Goal: Task Accomplishment & Management: Use online tool/utility

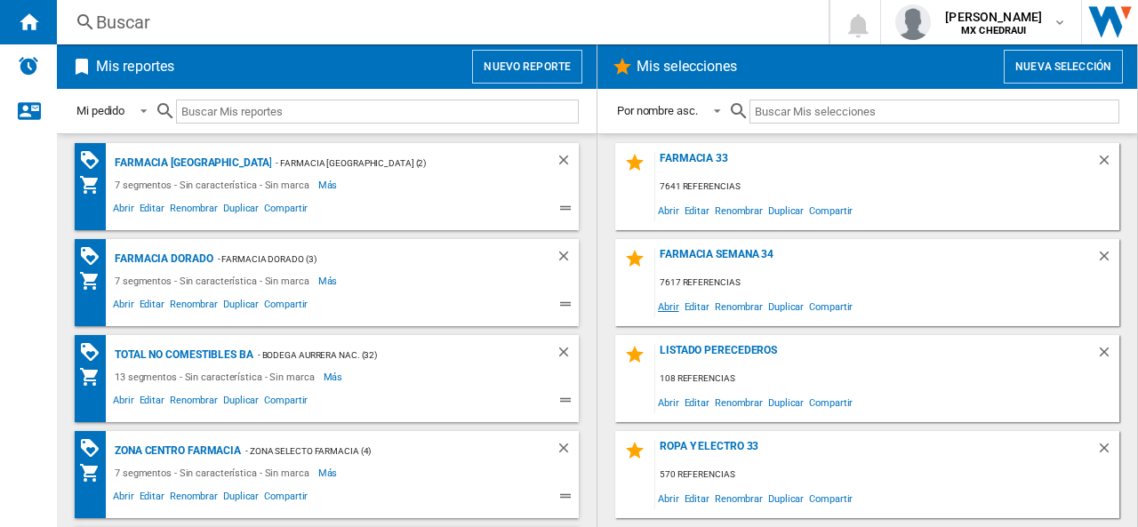
click at [668, 308] on span "Abrir" at bounding box center [668, 306] width 27 height 24
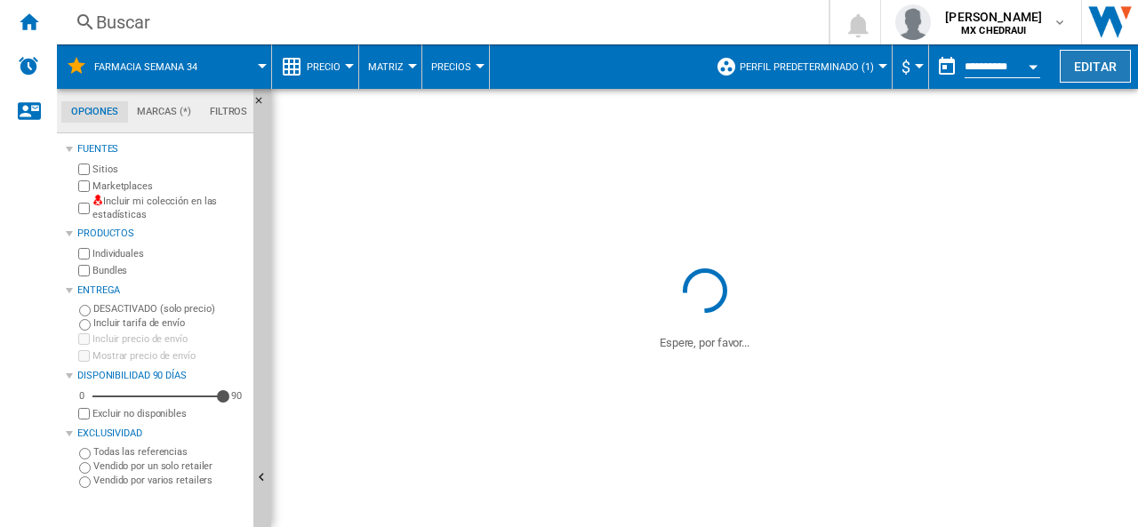
click at [1079, 68] on button "Editar" at bounding box center [1094, 66] width 71 height 33
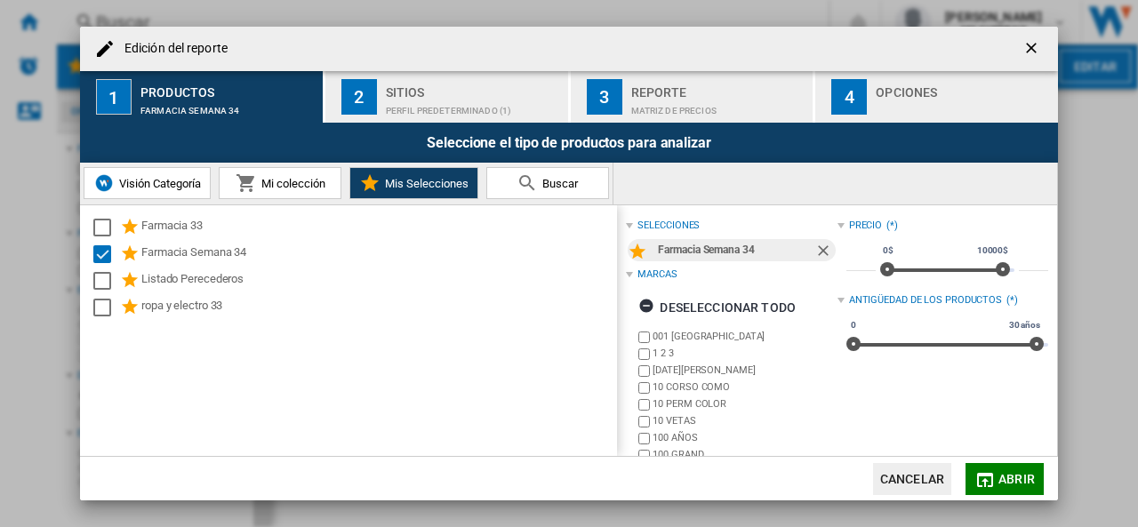
click at [1038, 45] on ng-md-icon "getI18NText('BUTTONS.CLOSE_DIALOG')" at bounding box center [1032, 49] width 21 height 21
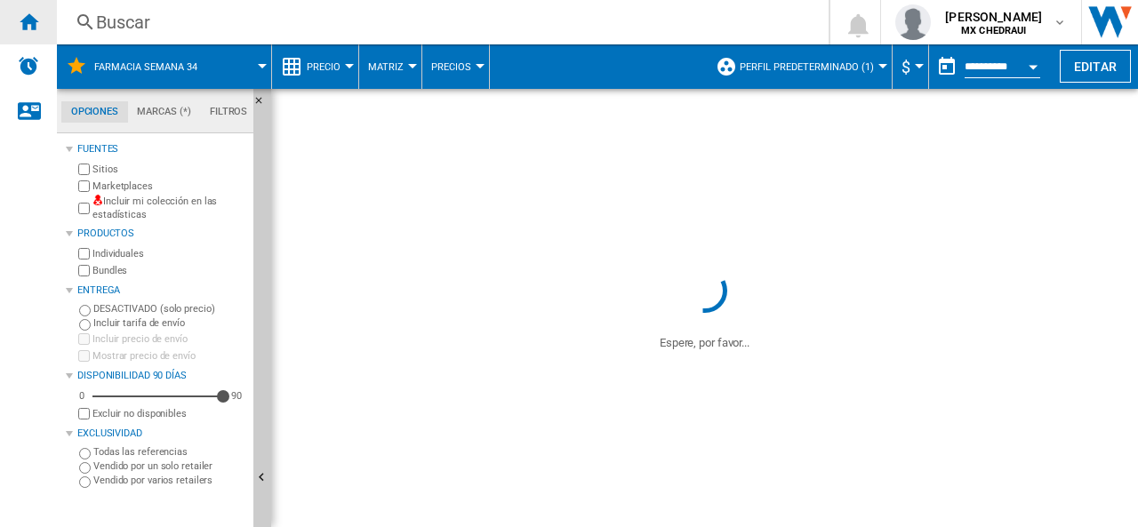
click at [37, 26] on ng-md-icon "Inicio" at bounding box center [28, 21] width 21 height 21
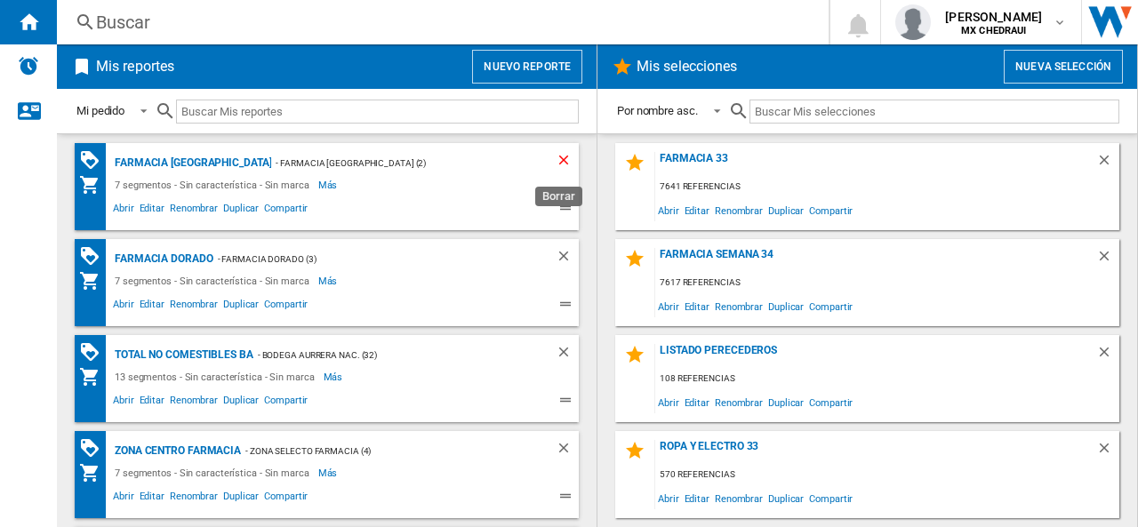
click at [556, 154] on ng-md-icon "Borrar" at bounding box center [565, 162] width 21 height 21
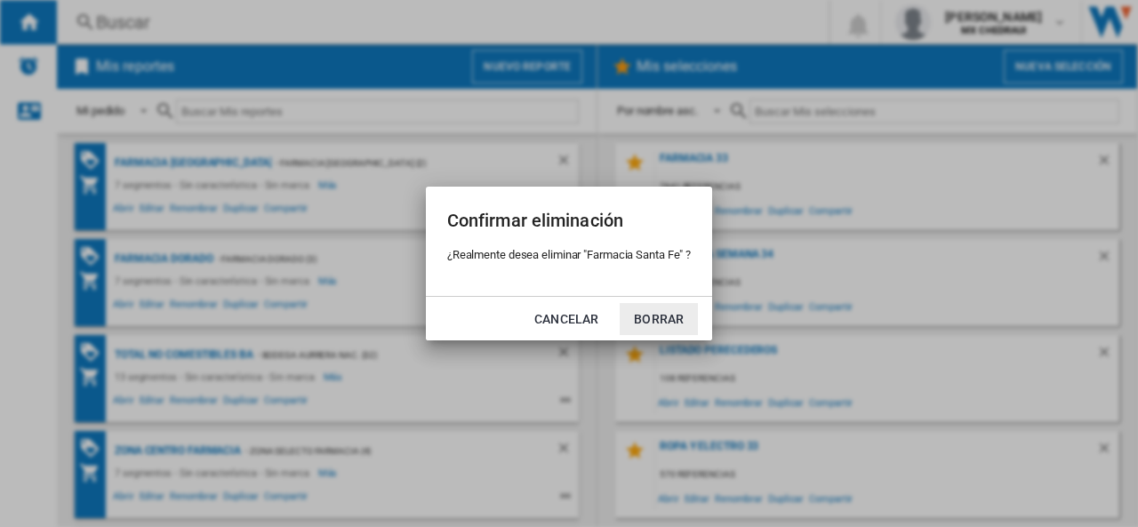
click at [655, 317] on button "Borrar" at bounding box center [658, 319] width 78 height 32
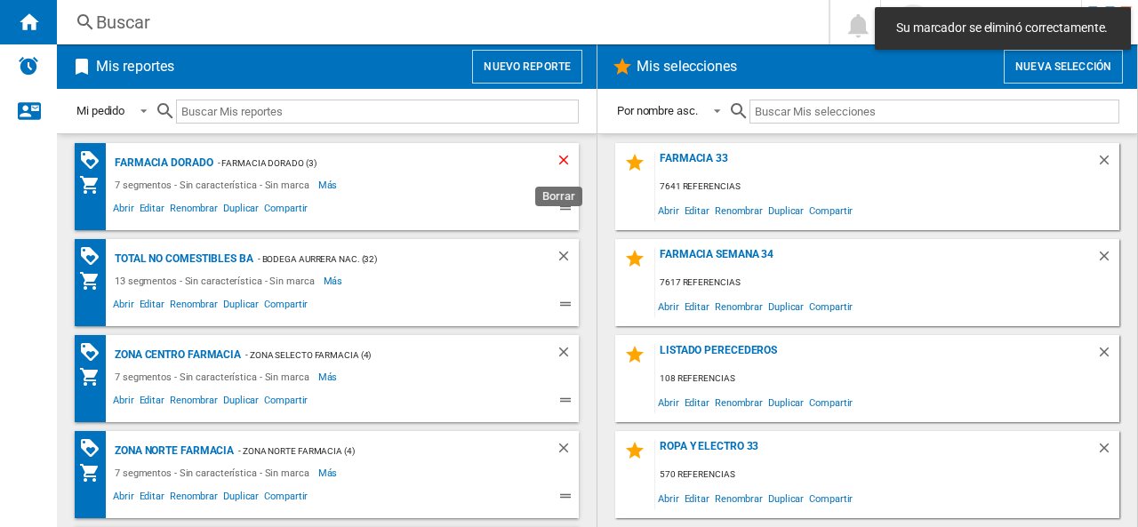
click at [557, 159] on ng-md-icon "Borrar" at bounding box center [565, 162] width 21 height 21
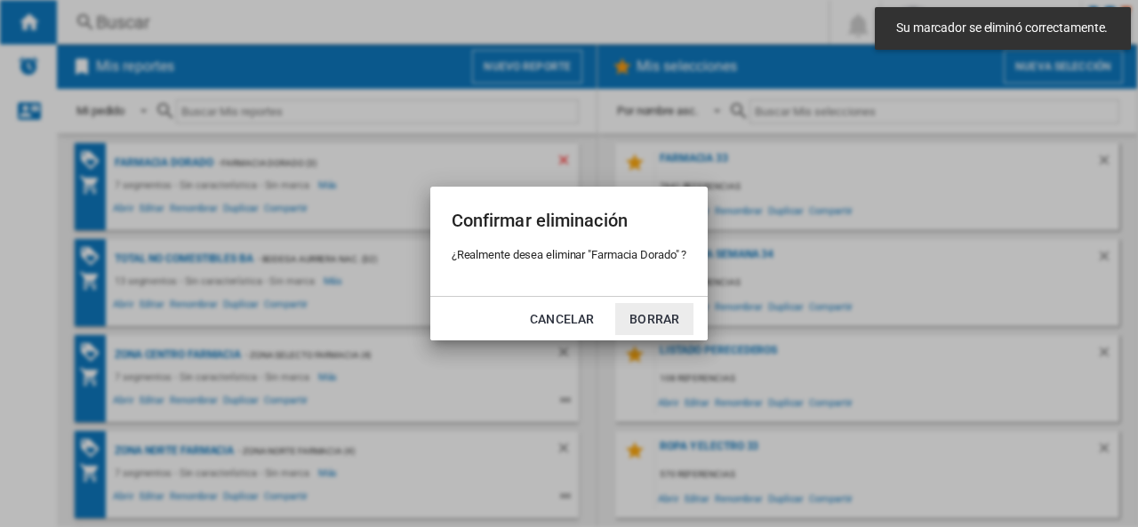
click button "Borrar" at bounding box center [654, 319] width 78 height 32
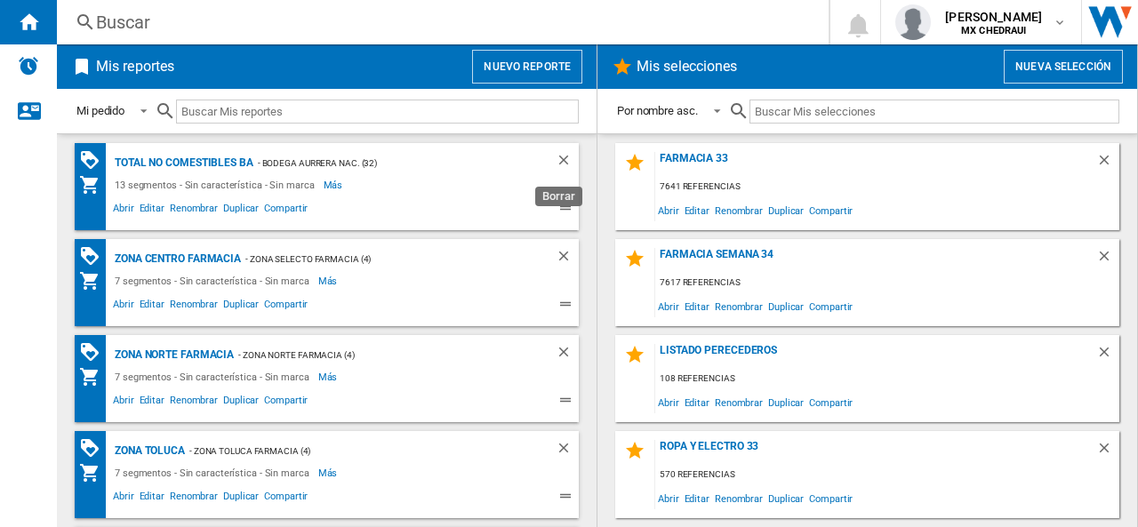
click at [557, 159] on ng-md-icon "Borrar" at bounding box center [565, 162] width 21 height 21
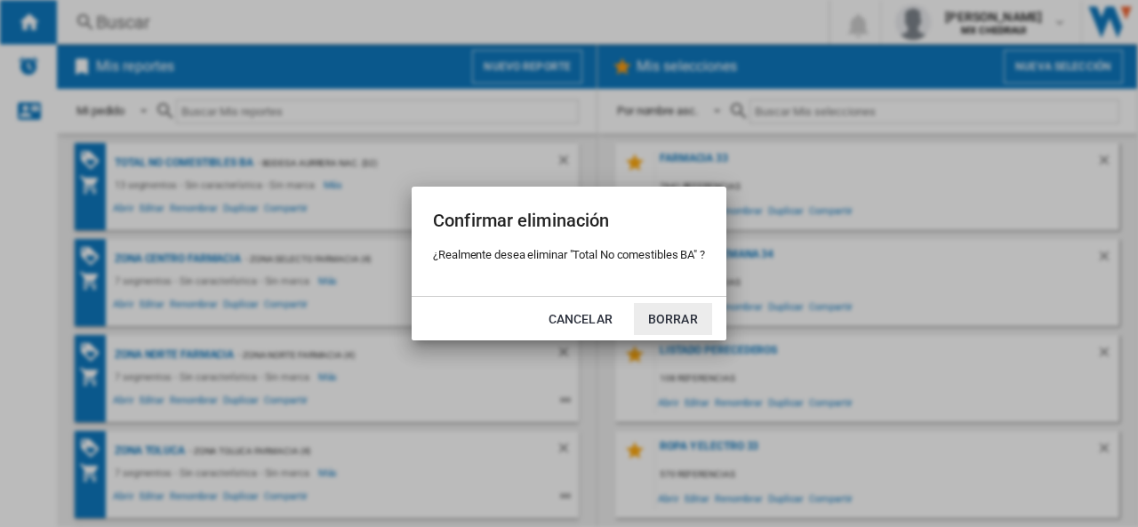
click button "Borrar" at bounding box center [673, 319] width 78 height 32
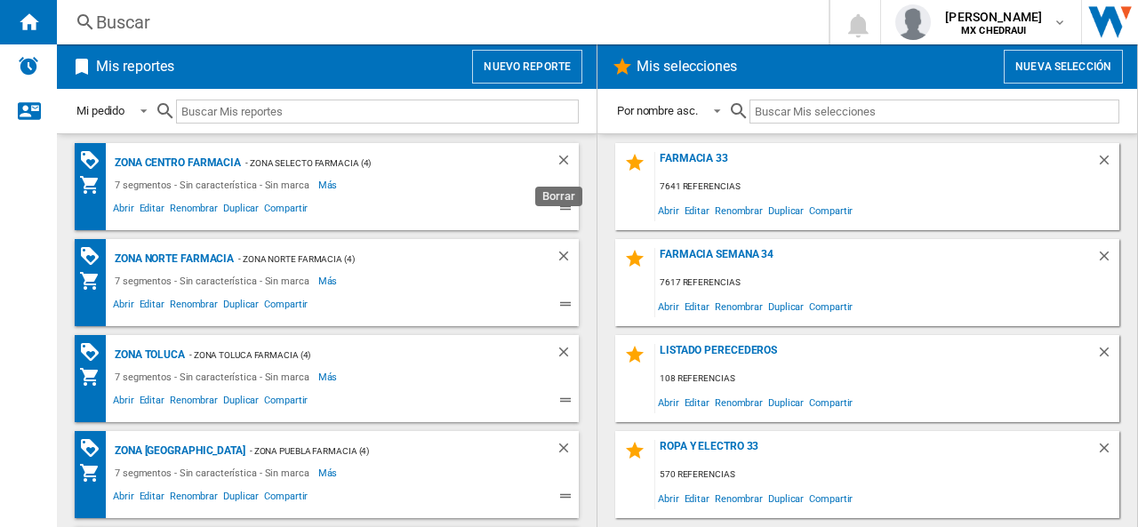
click at [557, 159] on ng-md-icon "Borrar" at bounding box center [565, 162] width 21 height 21
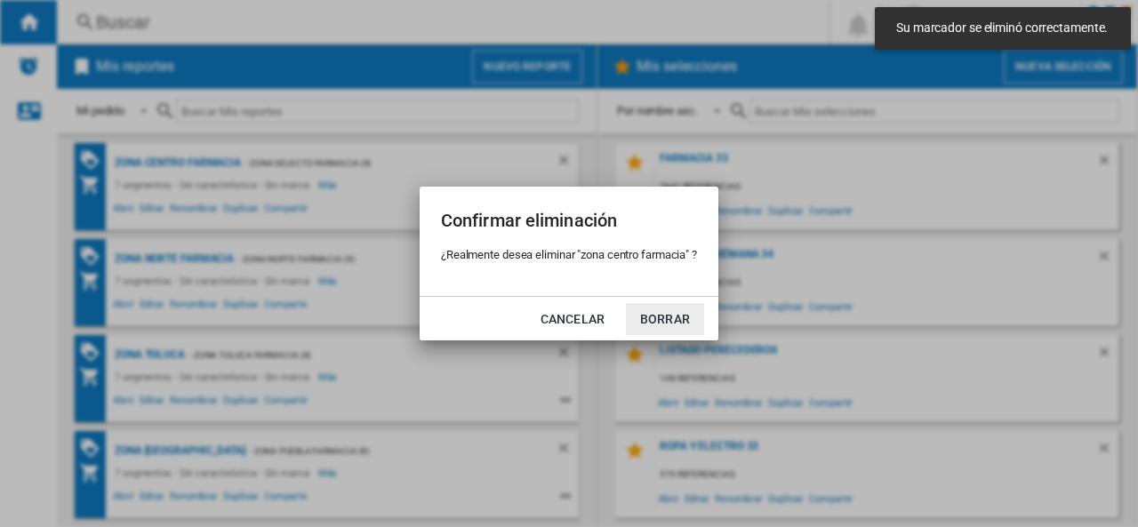
click button "Borrar" at bounding box center [665, 319] width 78 height 32
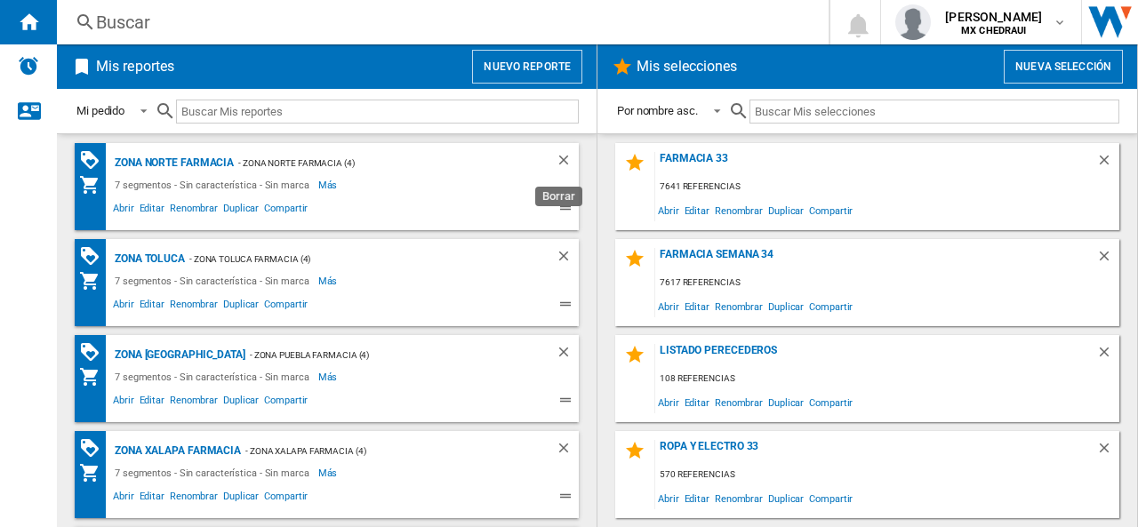
click at [557, 159] on ng-md-icon "Borrar" at bounding box center [565, 162] width 21 height 21
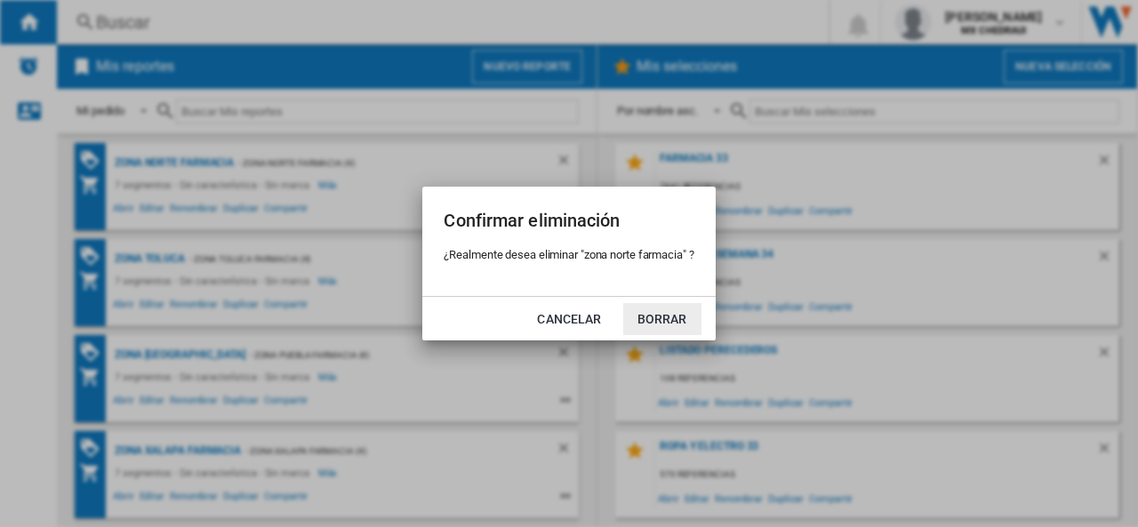
click button "Borrar" at bounding box center [662, 319] width 78 height 32
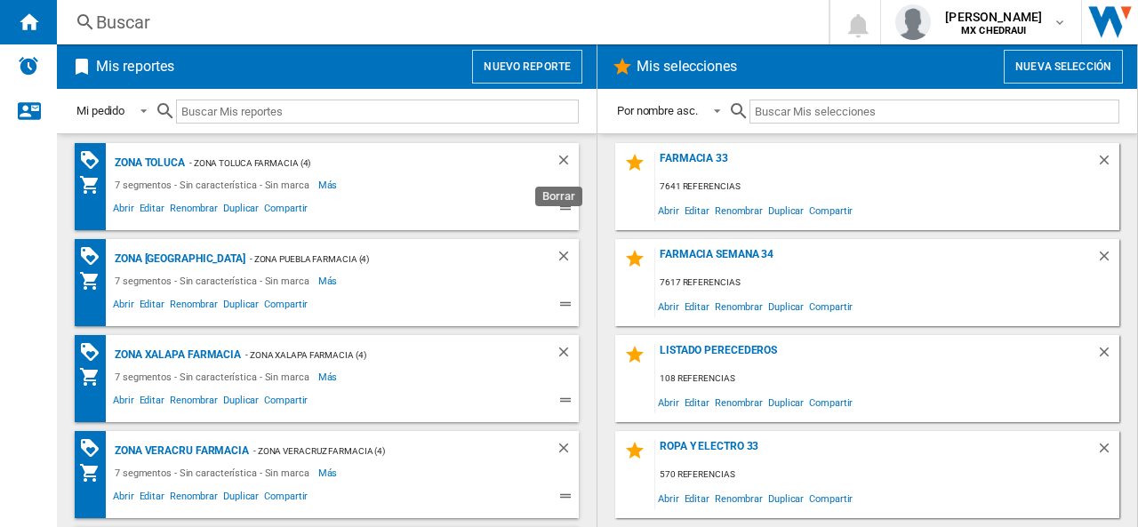
click at [557, 159] on ng-md-icon "Borrar" at bounding box center [565, 162] width 21 height 21
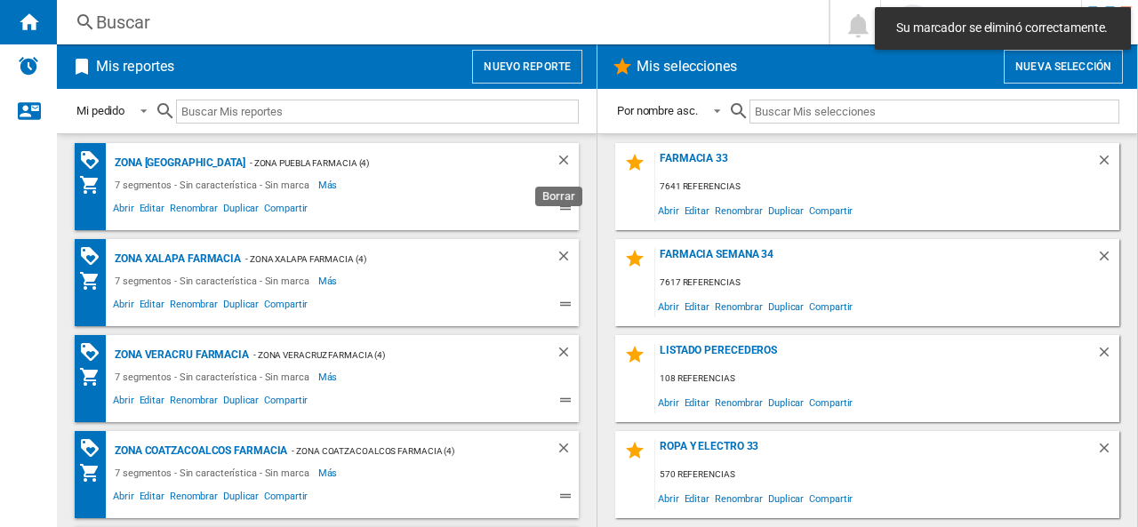
click at [557, 159] on ng-md-icon "Borrar" at bounding box center [565, 162] width 21 height 21
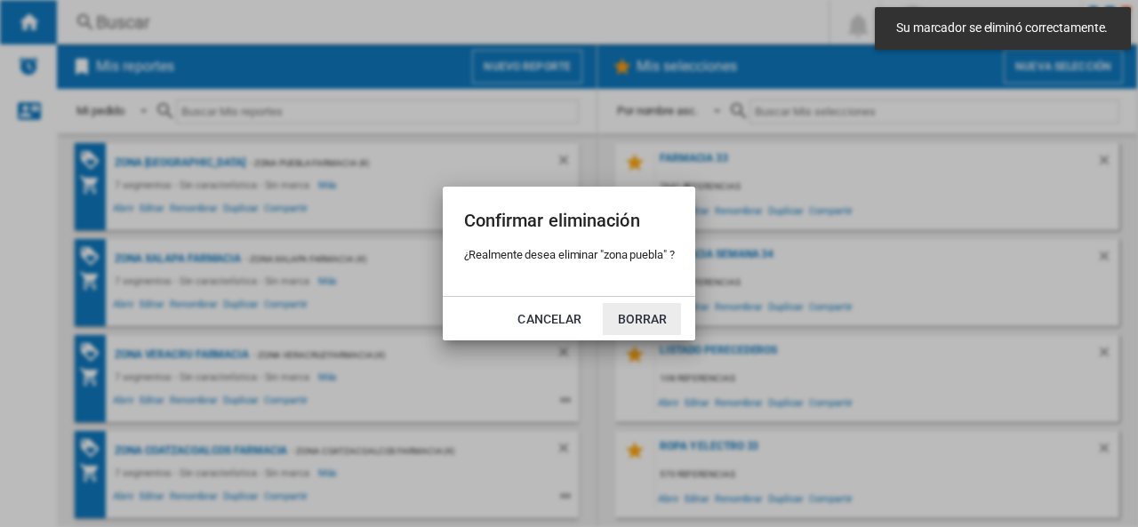
click button "Borrar" at bounding box center [642, 319] width 78 height 32
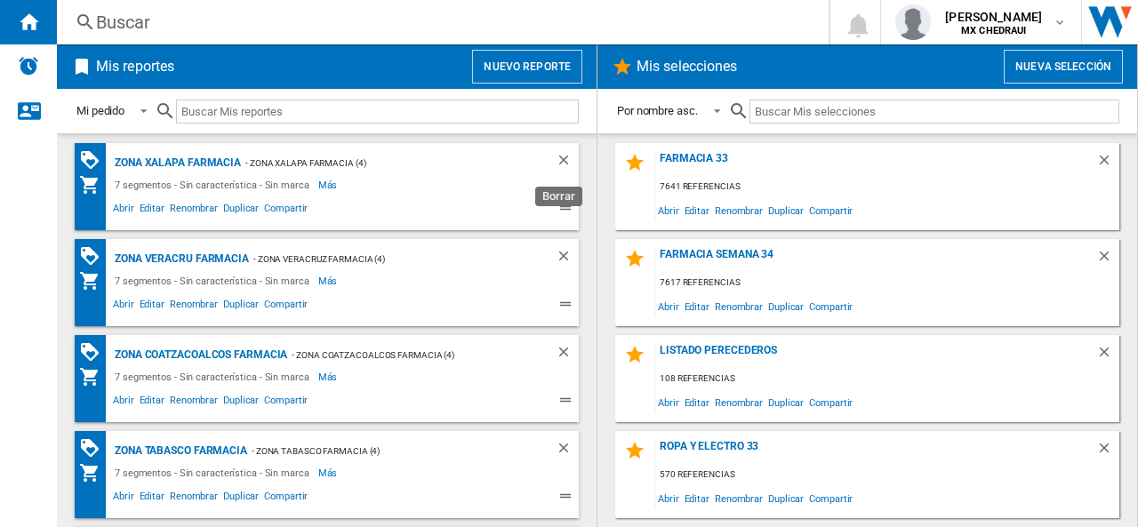
click at [557, 159] on ng-md-icon "Borrar" at bounding box center [565, 162] width 21 height 21
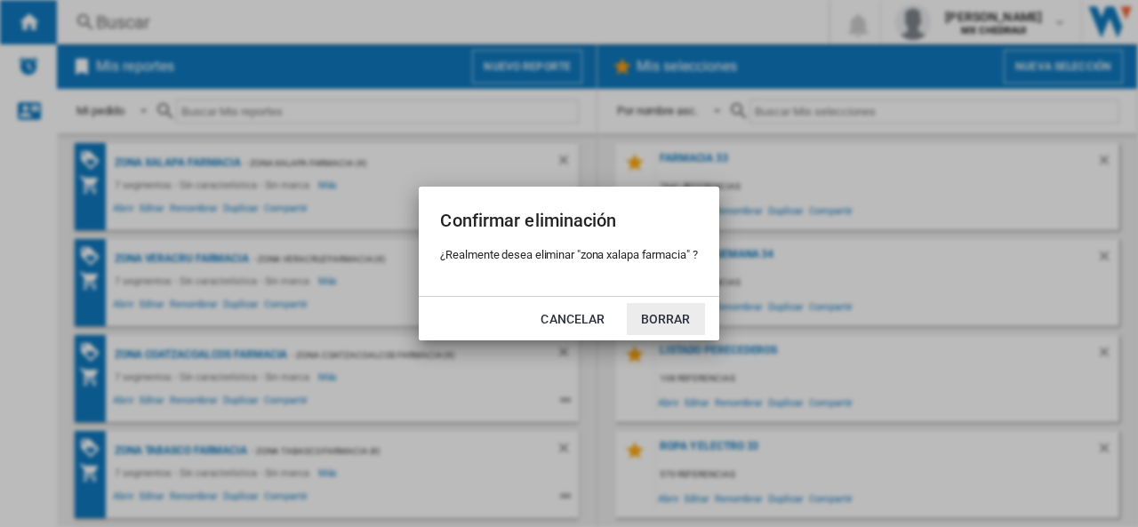
click button "Borrar" at bounding box center [666, 319] width 78 height 32
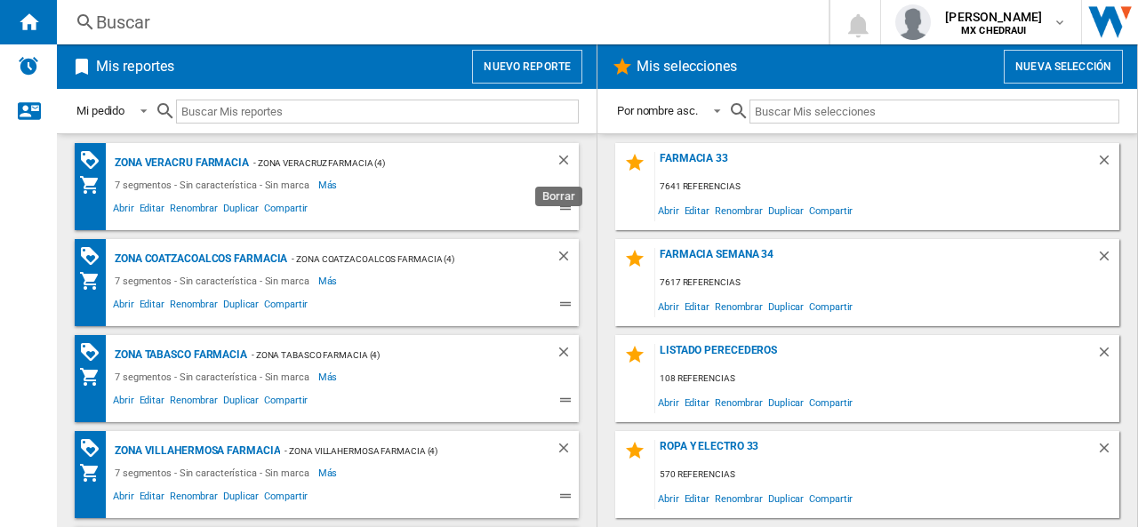
click at [557, 159] on ng-md-icon "Borrar" at bounding box center [565, 162] width 21 height 21
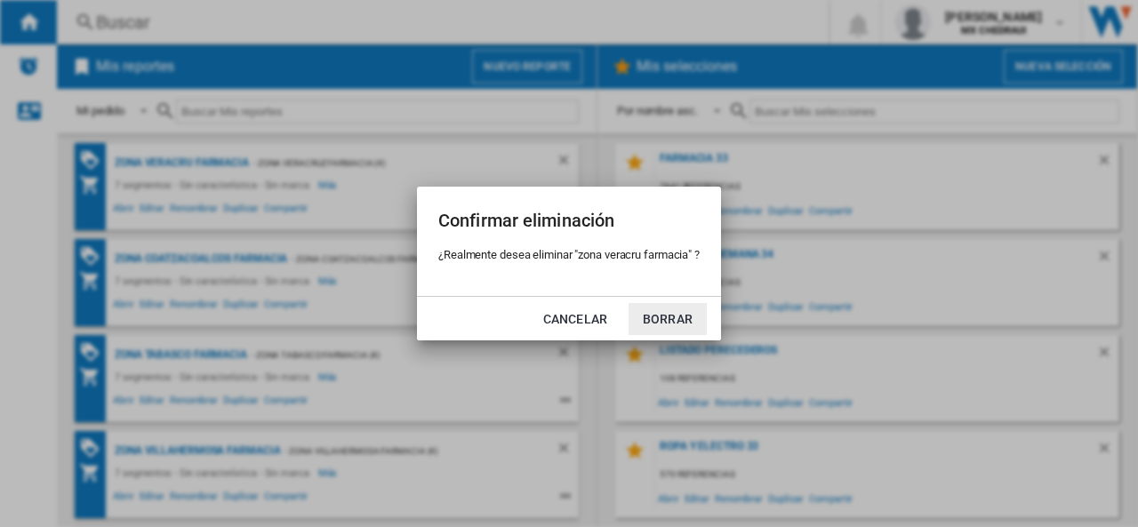
click button "Borrar" at bounding box center [667, 319] width 78 height 32
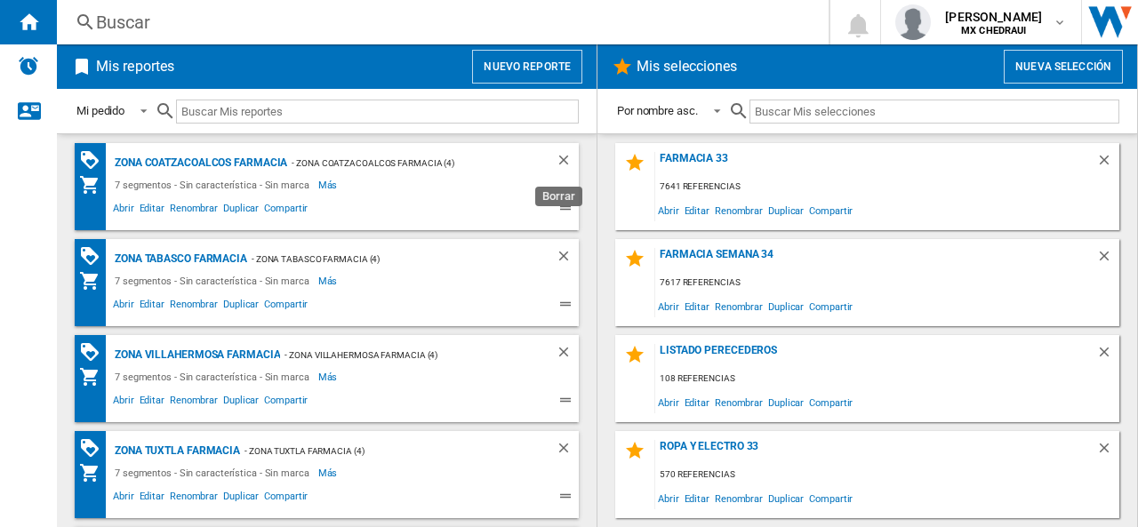
click at [557, 159] on ng-md-icon "Borrar" at bounding box center [565, 162] width 21 height 21
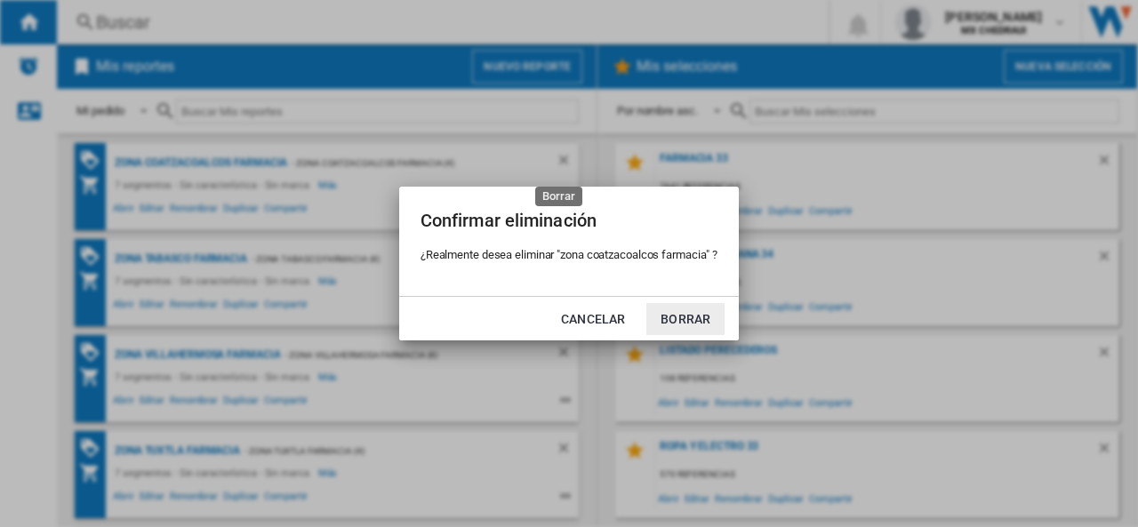
click button "Borrar" at bounding box center [685, 319] width 78 height 32
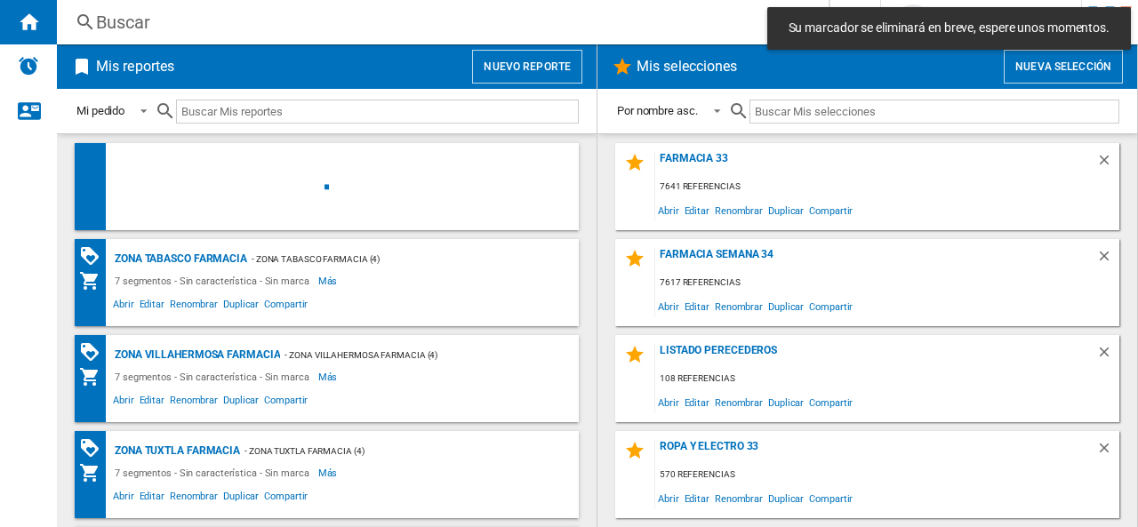
click at [557, 159] on div at bounding box center [347, 186] width 464 height 69
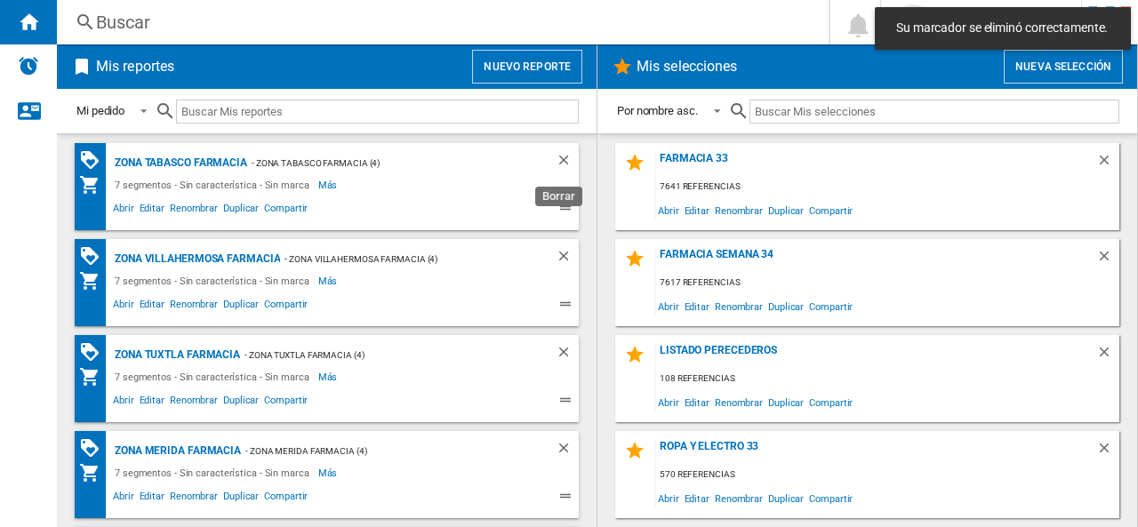
click at [557, 159] on ng-md-icon "Borrar" at bounding box center [565, 162] width 21 height 21
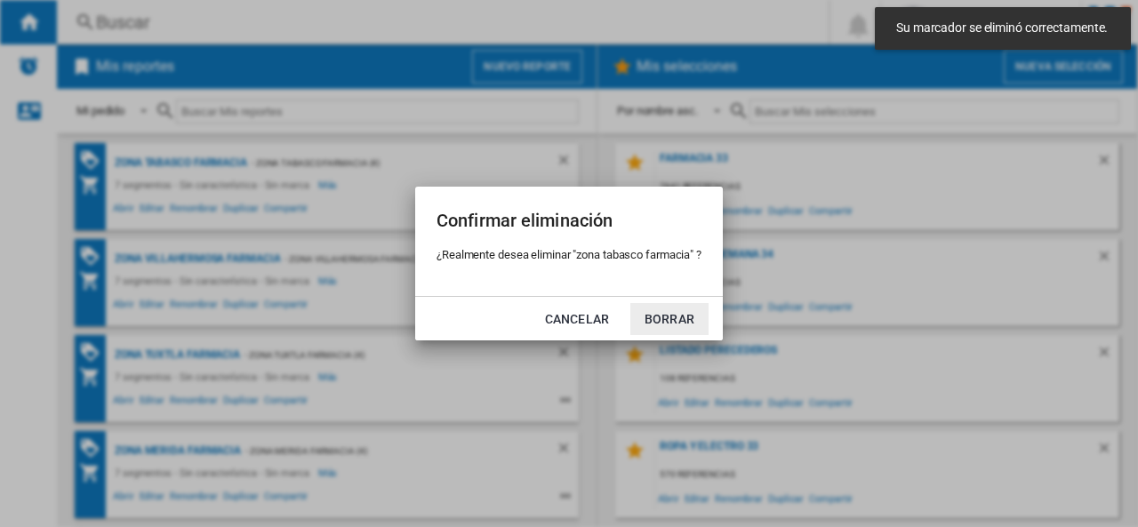
click button "Borrar" at bounding box center [669, 319] width 78 height 32
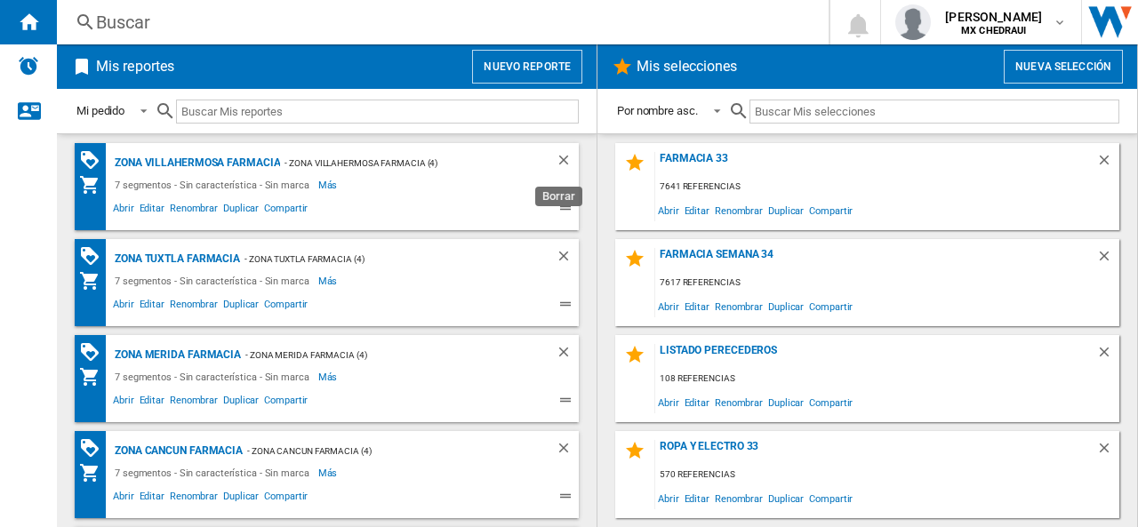
click at [557, 159] on ng-md-icon "Borrar" at bounding box center [565, 162] width 21 height 21
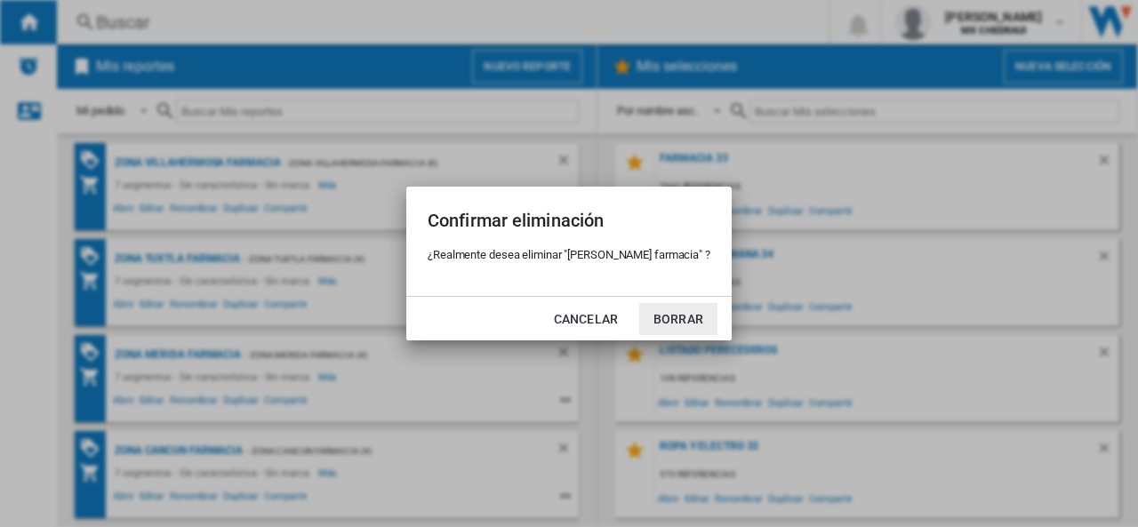
click button "Borrar" at bounding box center [678, 319] width 78 height 32
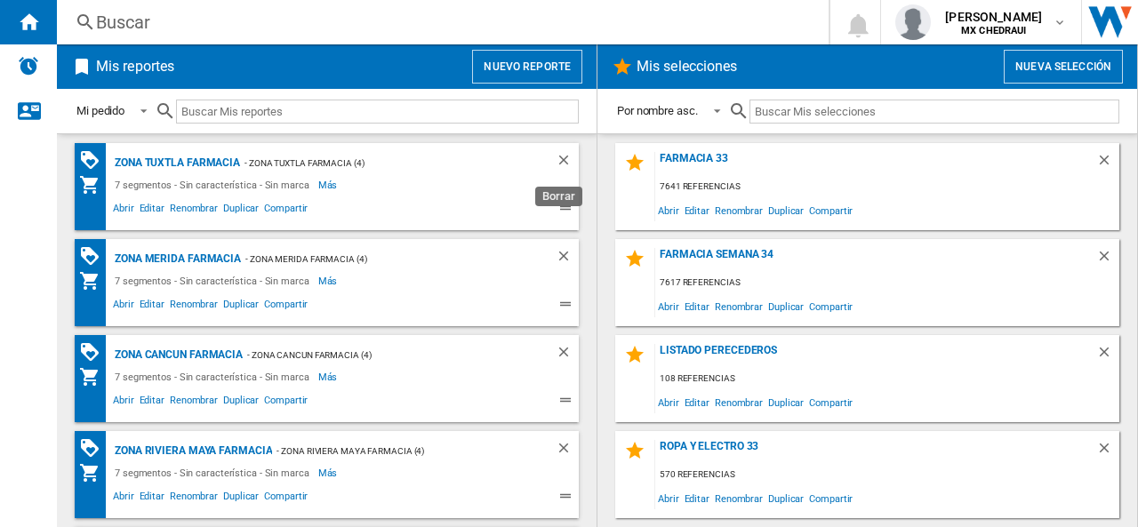
click at [557, 159] on ng-md-icon "Borrar" at bounding box center [565, 162] width 21 height 21
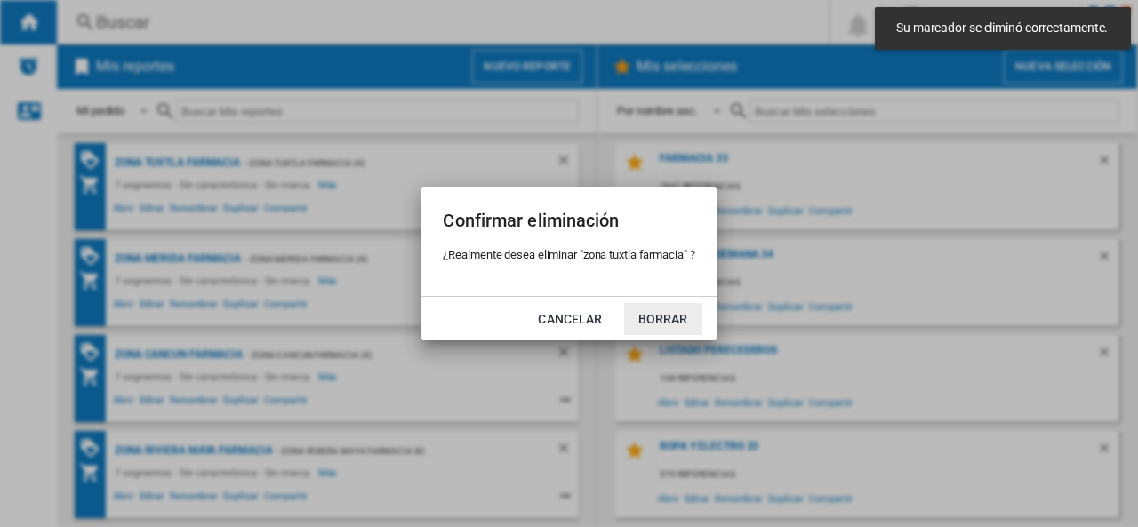
click button "Borrar" at bounding box center [663, 319] width 78 height 32
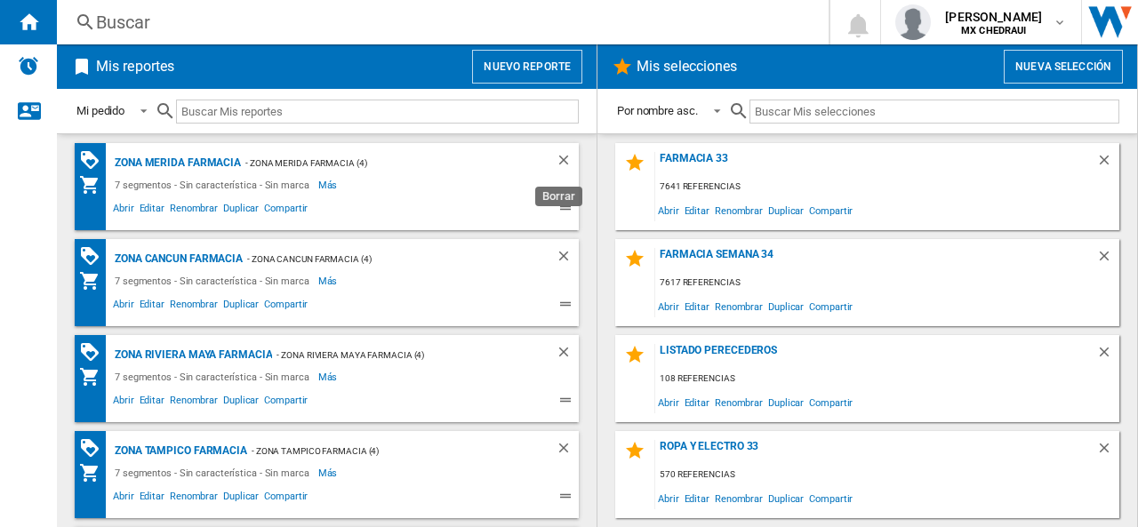
click at [557, 159] on ng-md-icon "Borrar" at bounding box center [565, 162] width 21 height 21
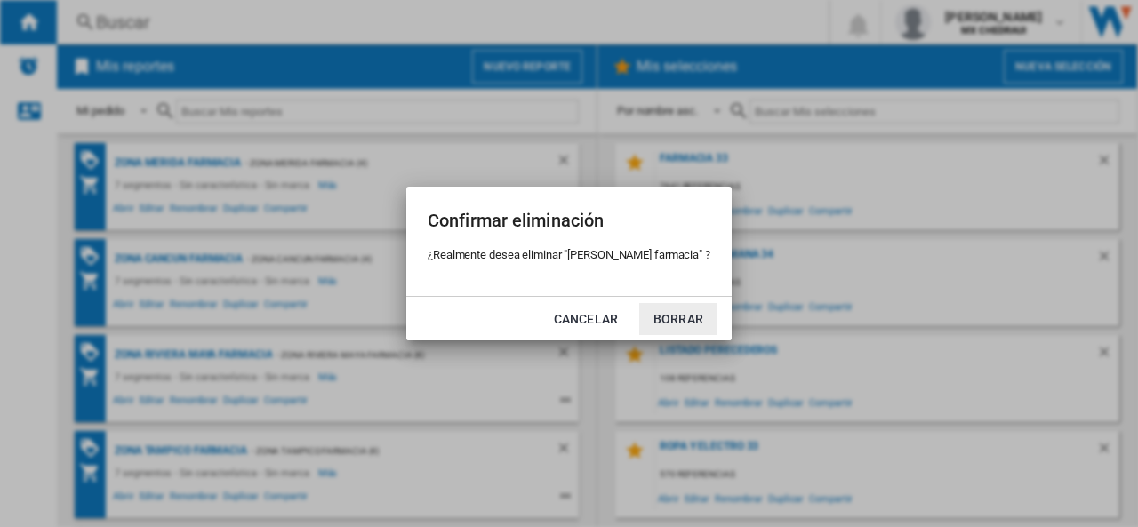
click button "Borrar" at bounding box center [678, 319] width 78 height 32
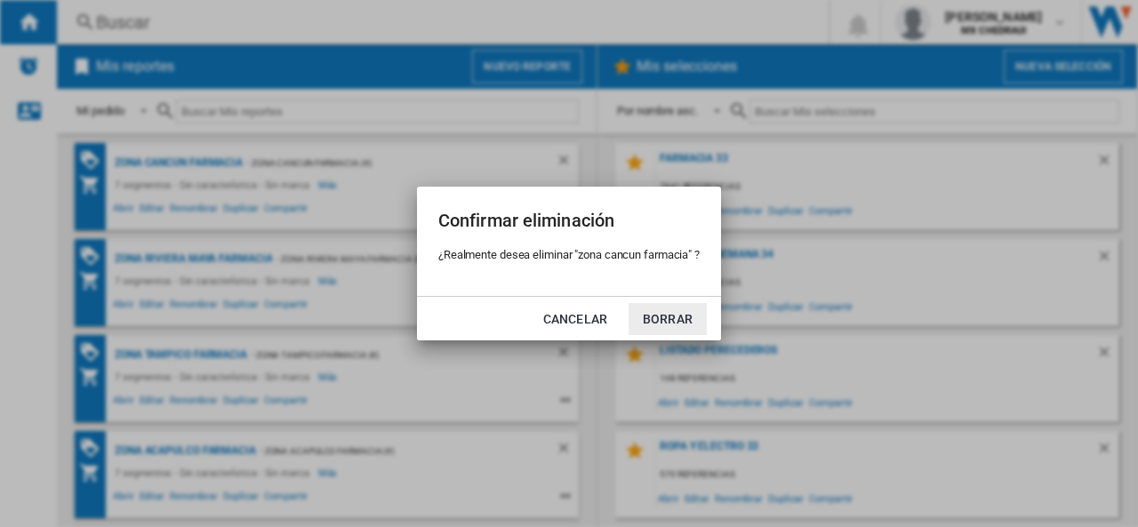
click button "Borrar" at bounding box center [667, 319] width 78 height 32
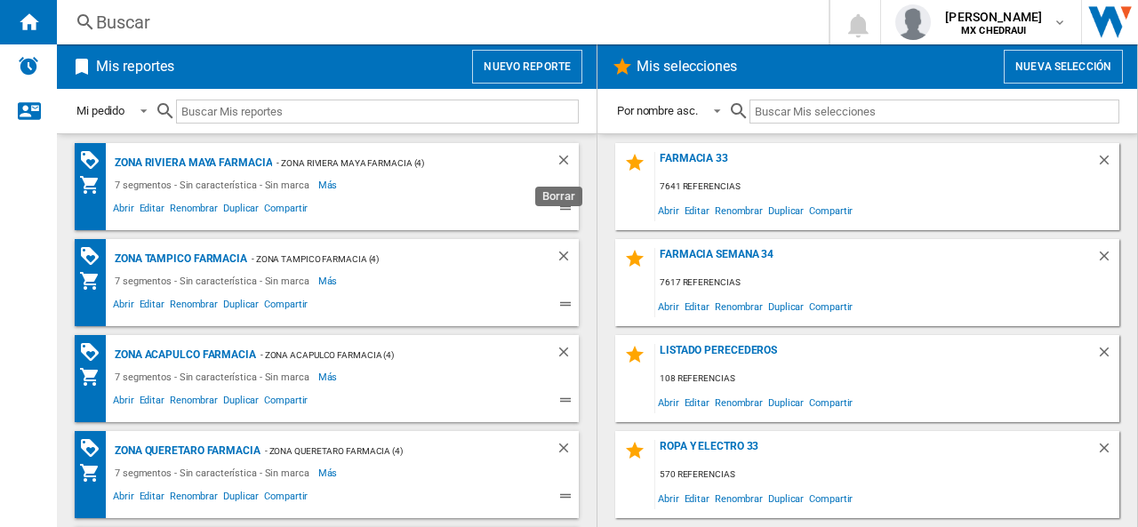
click at [557, 159] on ng-md-icon "Borrar" at bounding box center [565, 162] width 21 height 21
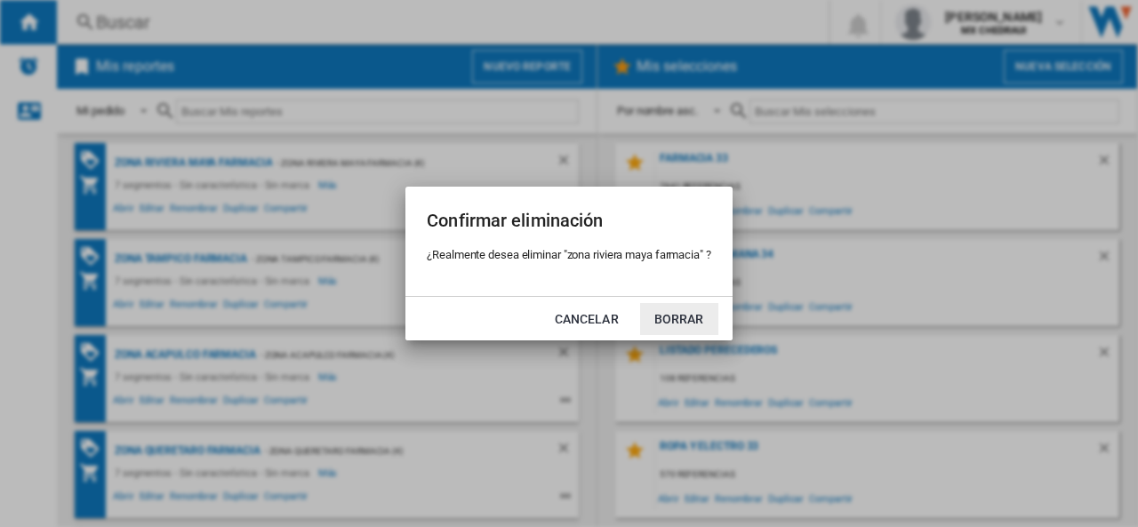
click button "Borrar" at bounding box center [679, 319] width 78 height 32
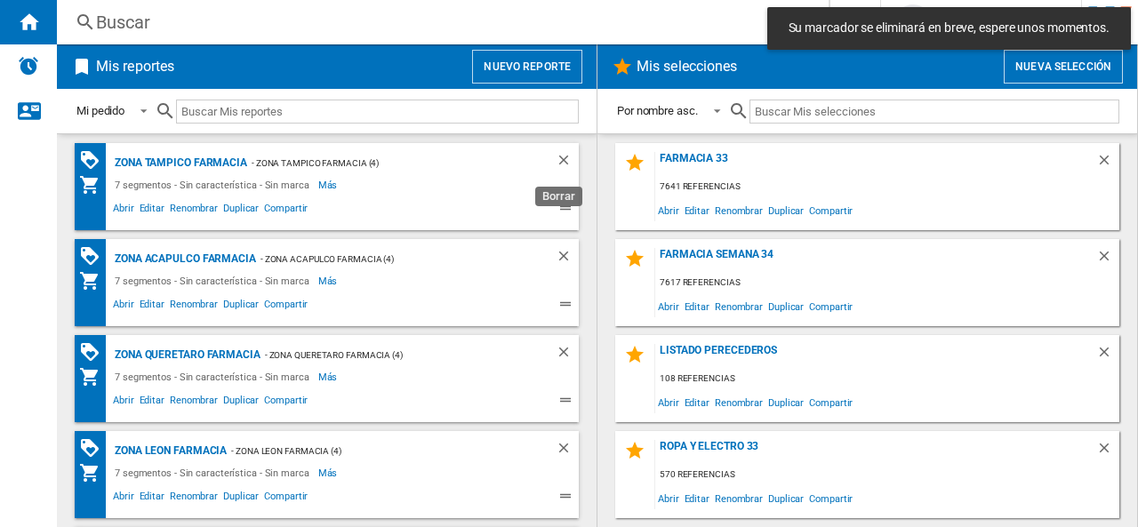
click at [557, 159] on ng-md-icon "Borrar" at bounding box center [565, 162] width 21 height 21
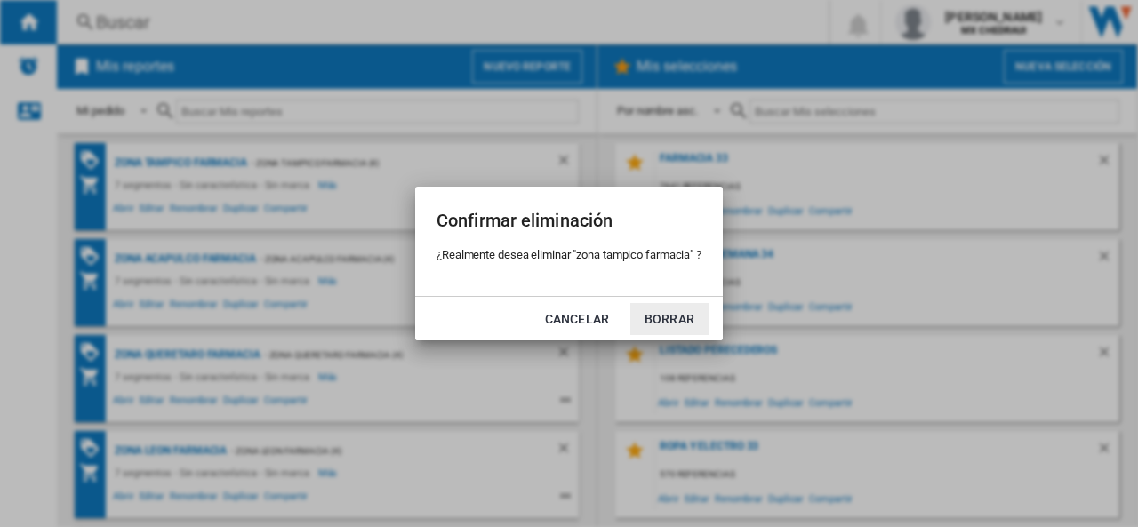
click button "Borrar" at bounding box center [669, 319] width 78 height 32
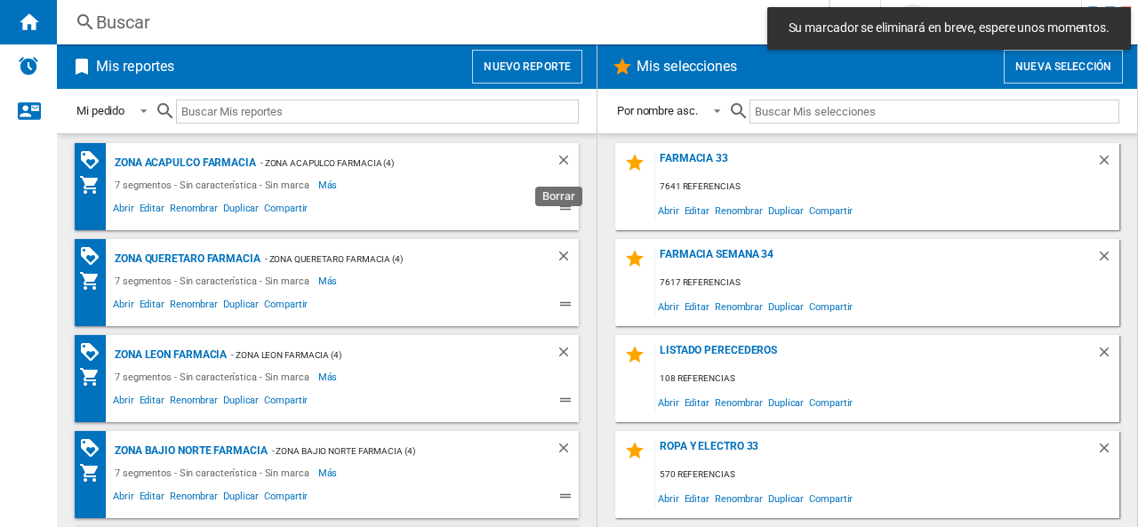
click at [557, 159] on ng-md-icon "Borrar" at bounding box center [565, 162] width 21 height 21
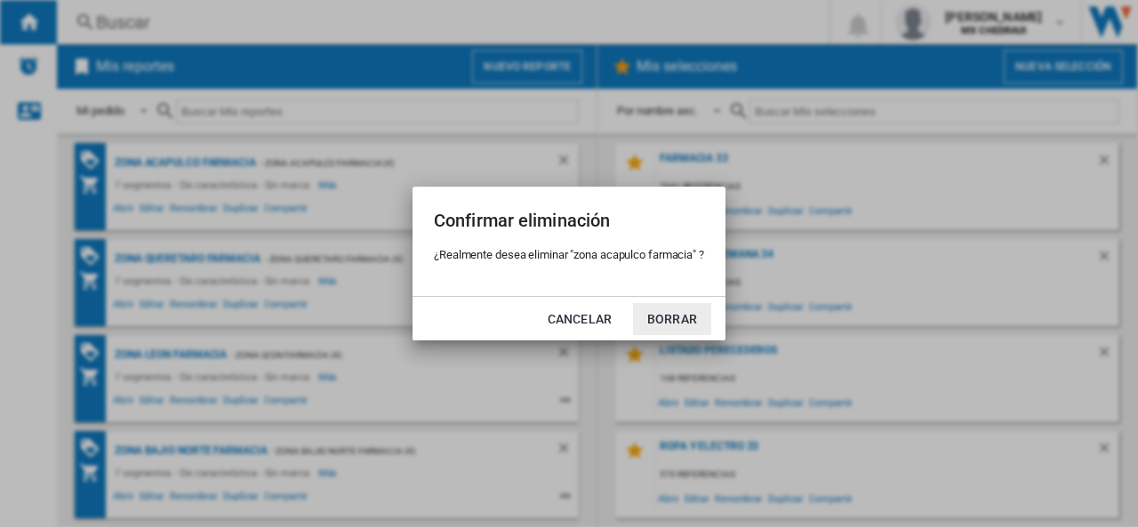
click button "Borrar" at bounding box center [672, 319] width 78 height 32
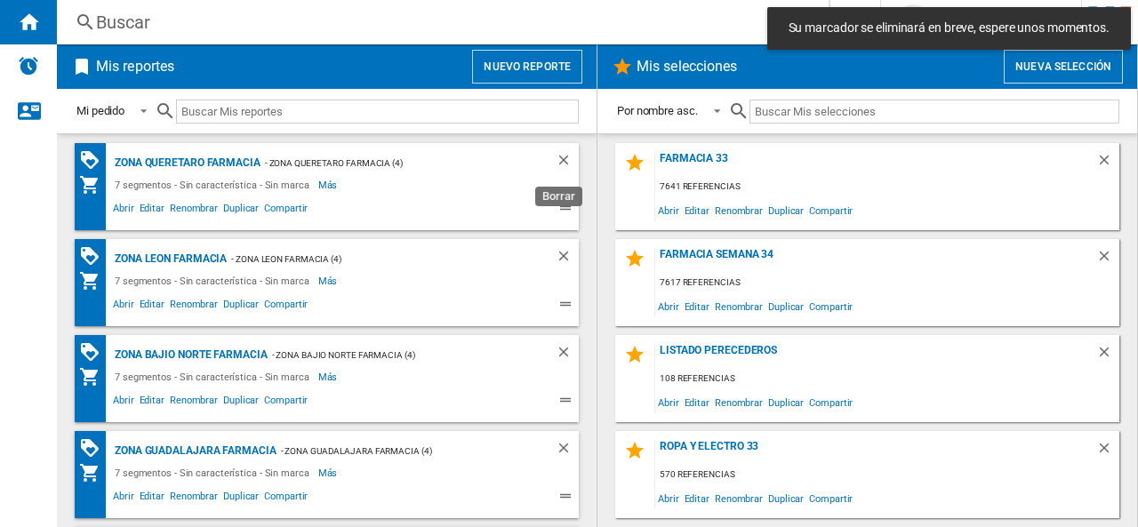
click at [557, 159] on ng-md-icon "Borrar" at bounding box center [565, 162] width 21 height 21
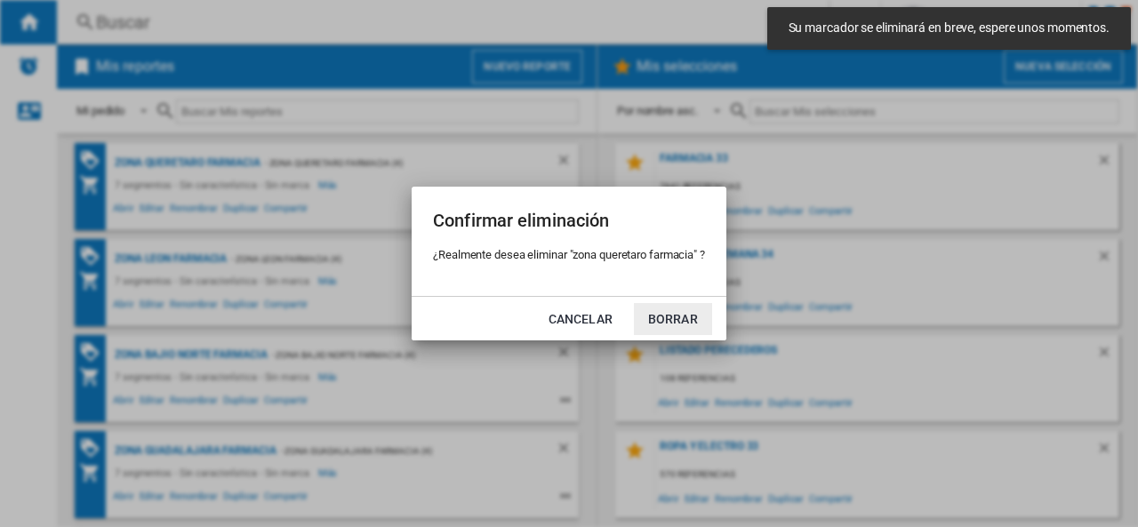
click button "Borrar" at bounding box center [673, 319] width 78 height 32
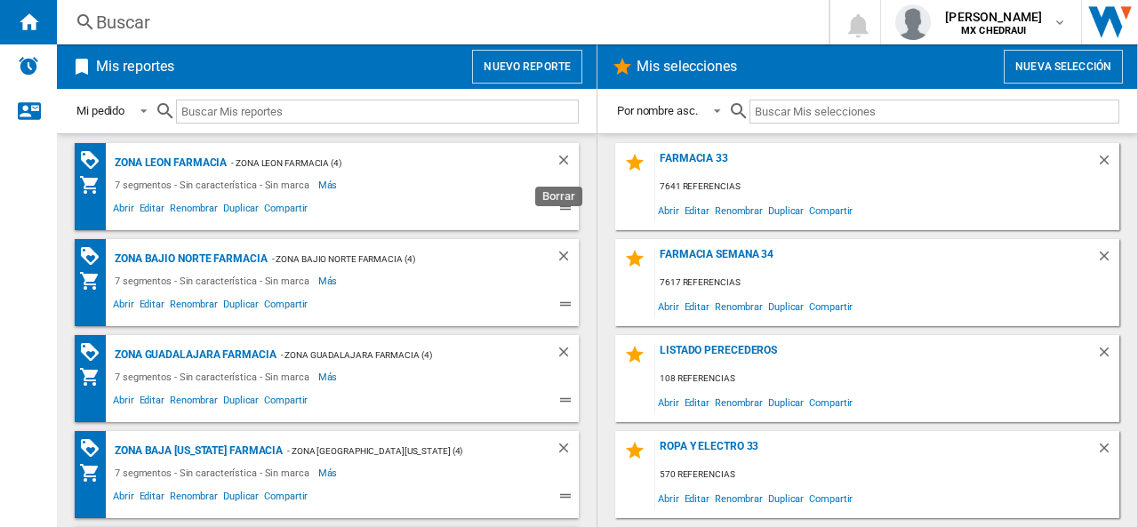
click at [557, 159] on ng-md-icon "Borrar" at bounding box center [565, 162] width 21 height 21
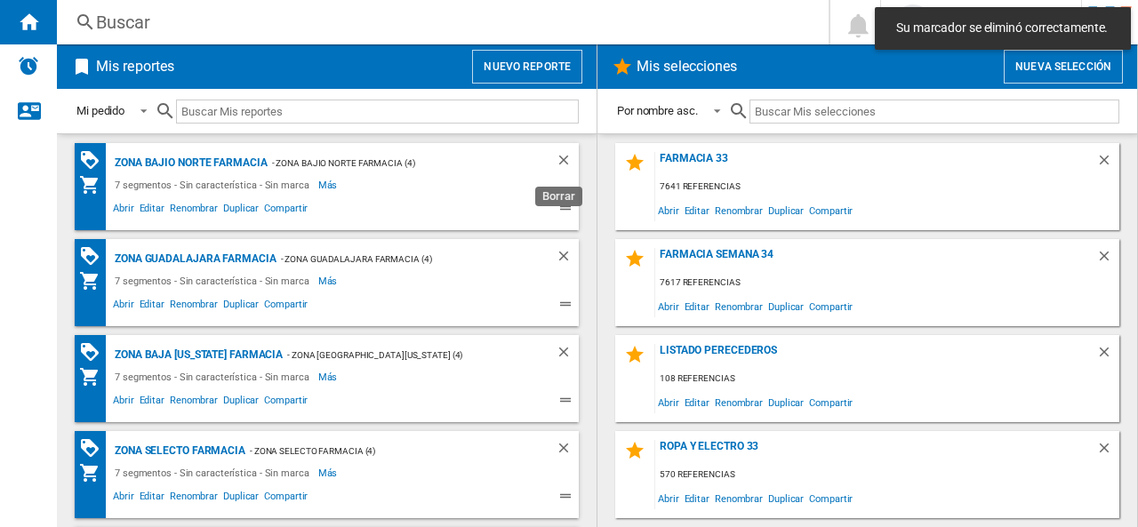
click at [557, 159] on ng-md-icon "Borrar" at bounding box center [565, 162] width 21 height 21
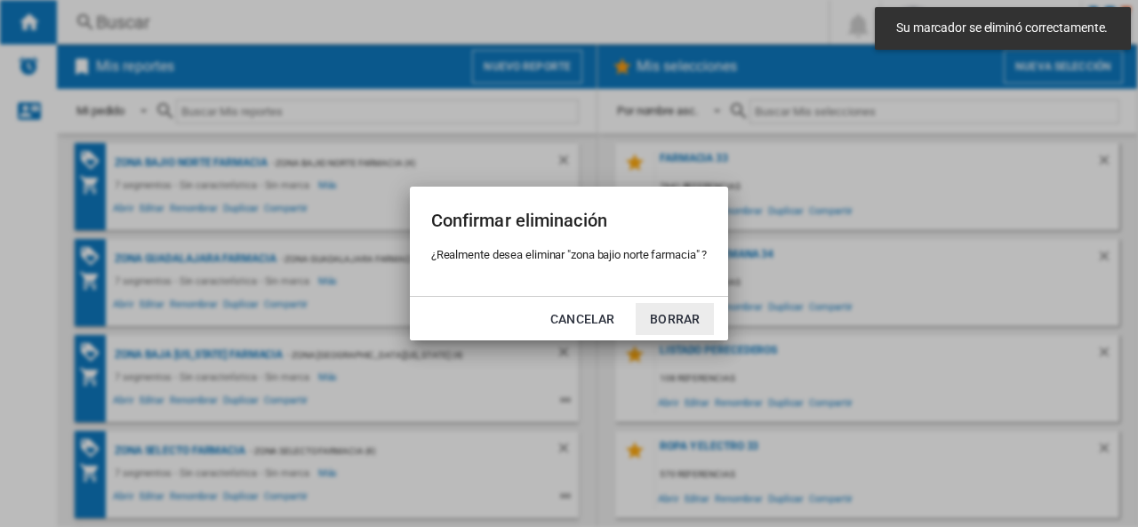
click button "Borrar" at bounding box center [674, 319] width 78 height 32
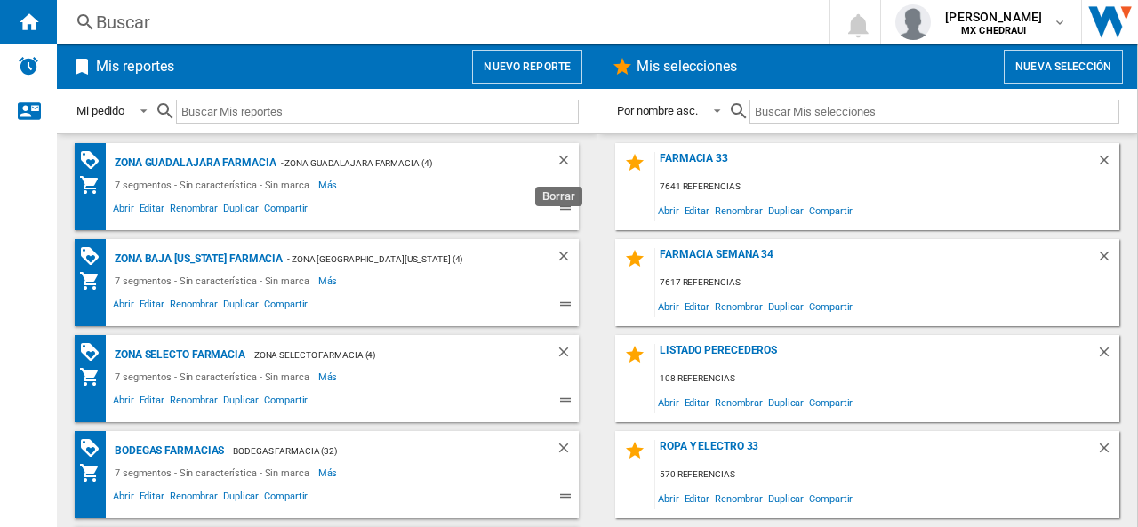
click at [557, 159] on ng-md-icon "Borrar" at bounding box center [565, 162] width 21 height 21
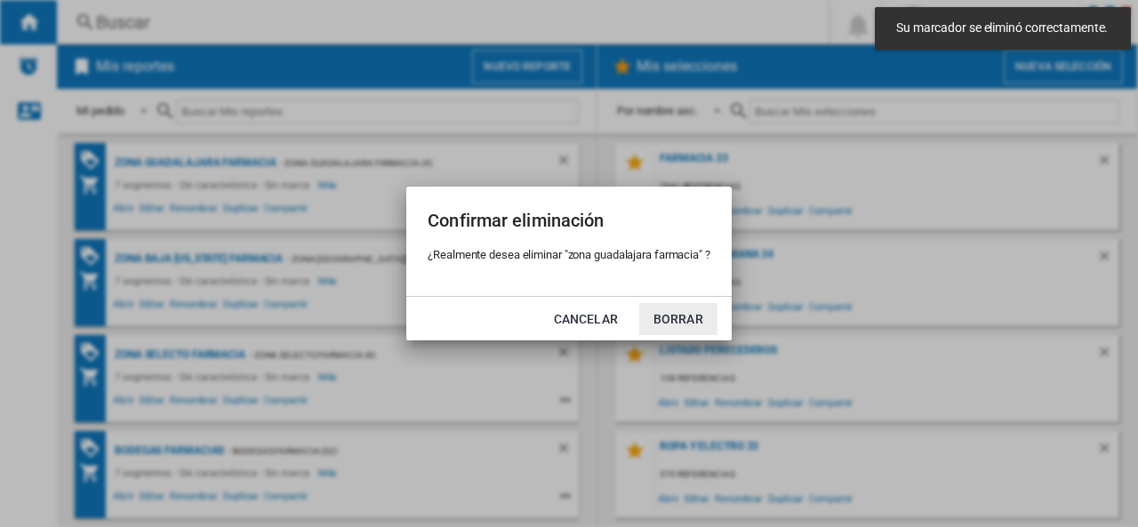
click button "Borrar" at bounding box center [678, 319] width 78 height 32
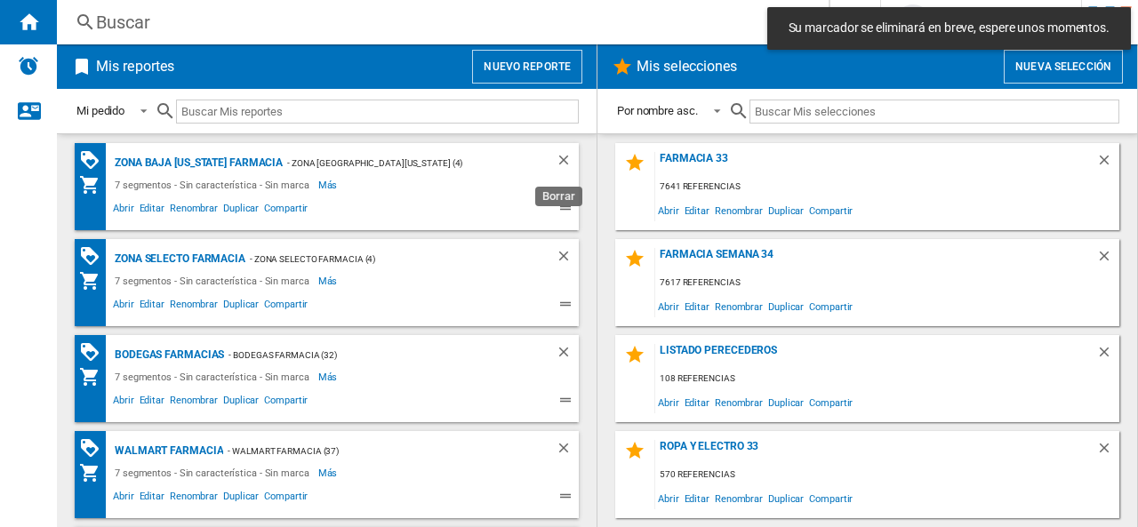
click at [557, 159] on ng-md-icon "Borrar" at bounding box center [565, 162] width 21 height 21
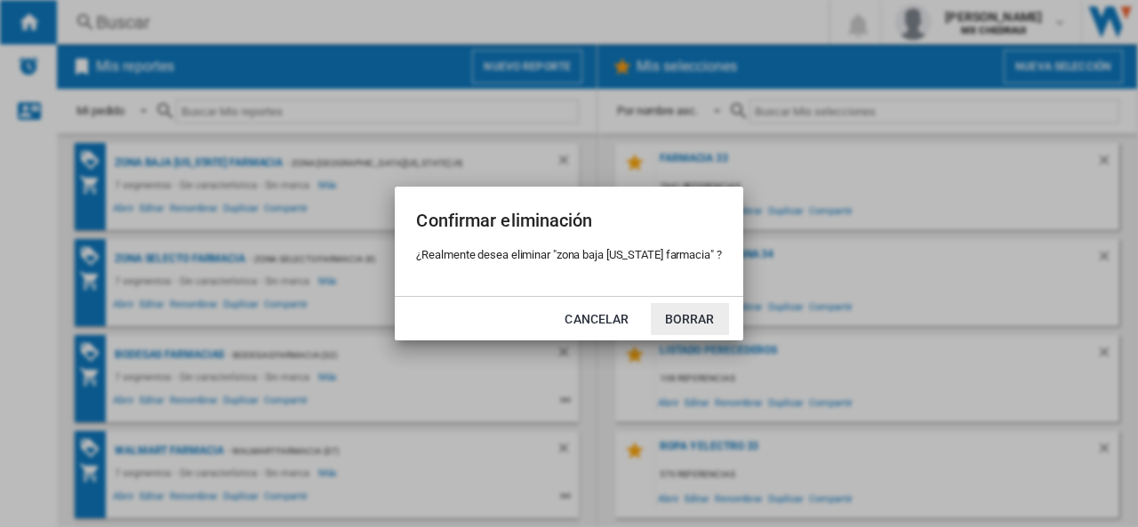
click button "Borrar" at bounding box center [690, 319] width 78 height 32
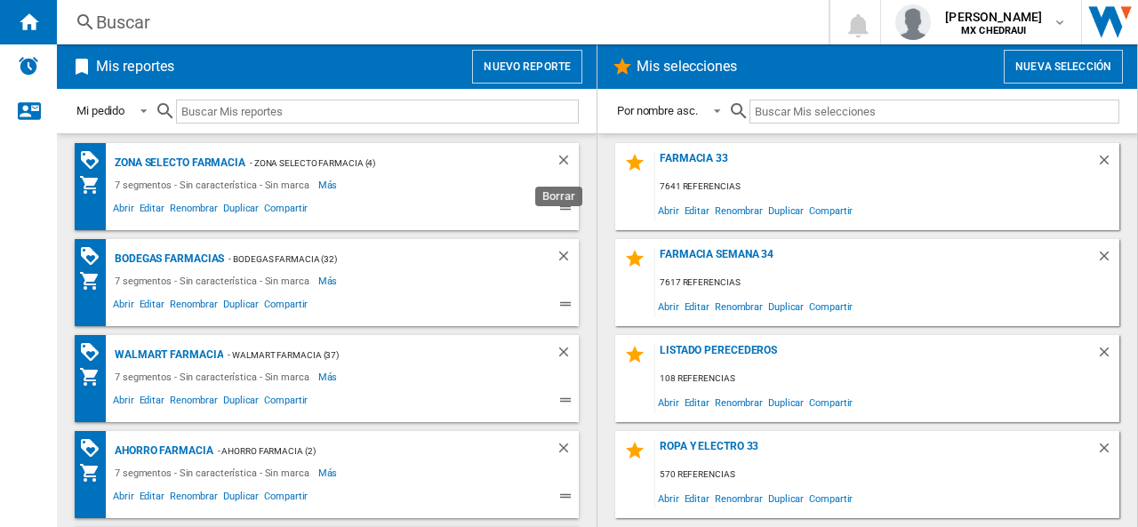
click at [557, 159] on ng-md-icon "Borrar" at bounding box center [565, 162] width 21 height 21
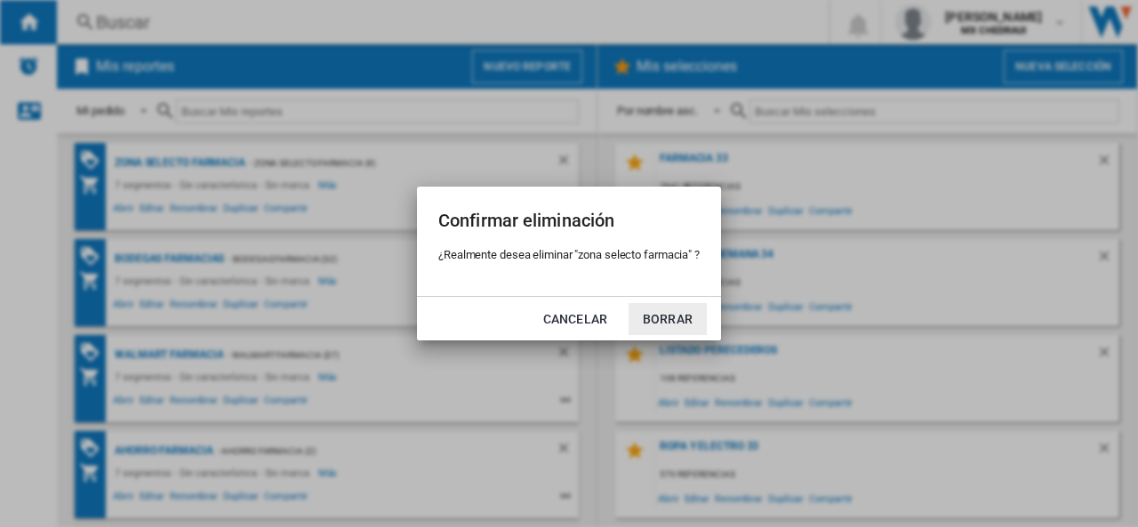
click button "Borrar" at bounding box center [667, 319] width 78 height 32
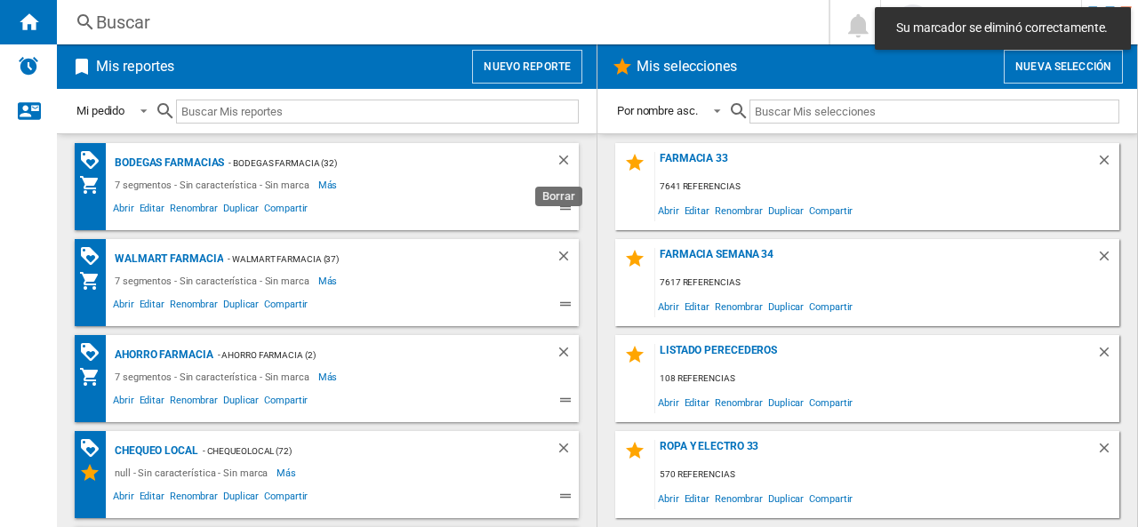
click at [557, 159] on ng-md-icon "Borrar" at bounding box center [565, 162] width 21 height 21
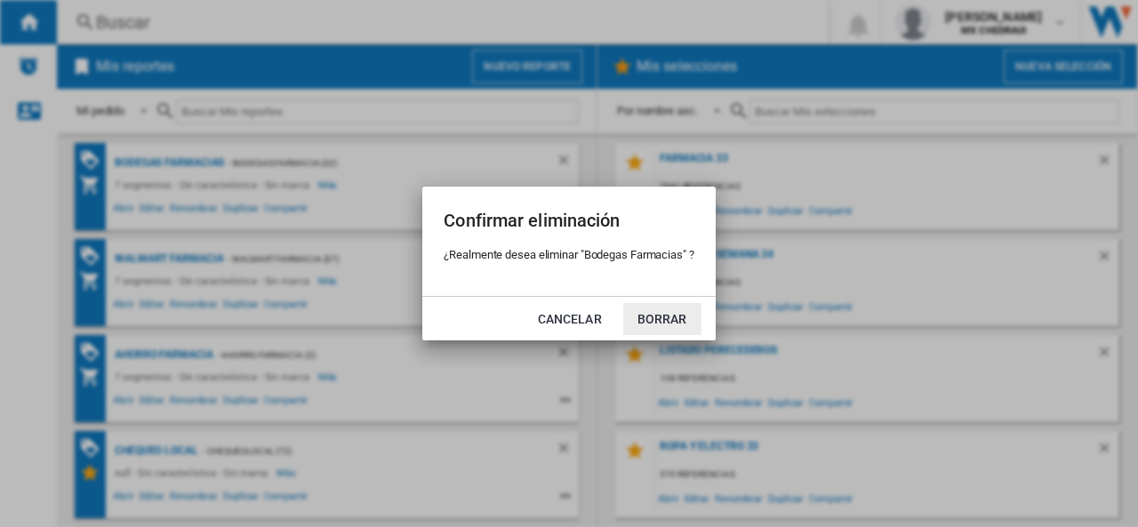
click button "Borrar" at bounding box center [662, 319] width 78 height 32
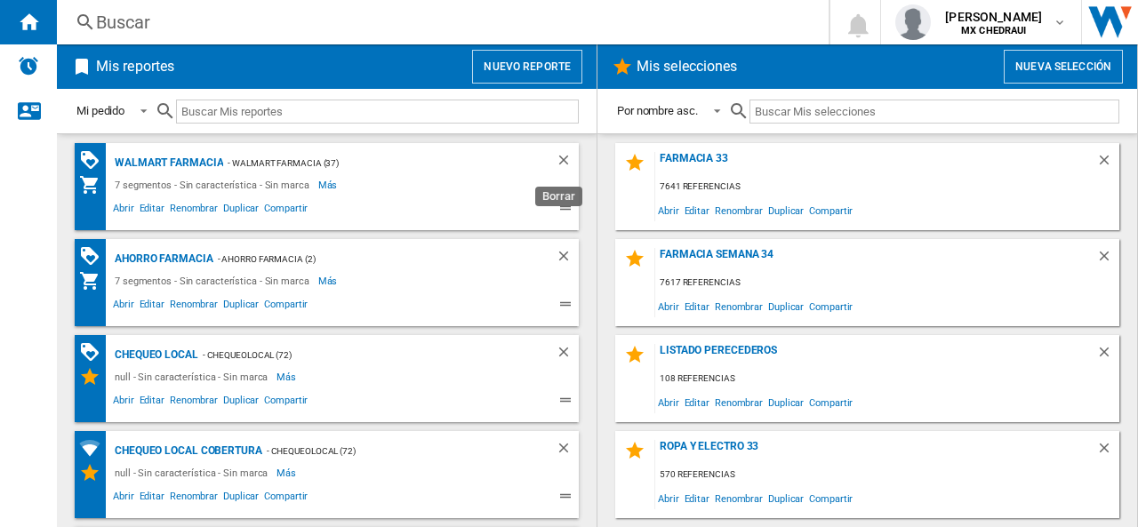
click at [557, 159] on ng-md-icon "Borrar" at bounding box center [565, 162] width 21 height 21
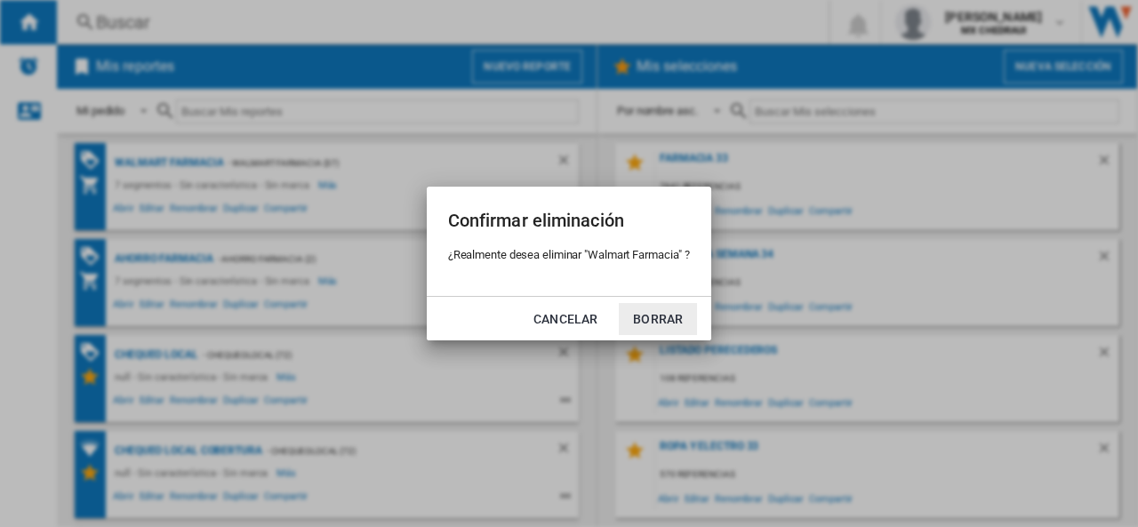
click button "Borrar" at bounding box center [658, 319] width 78 height 32
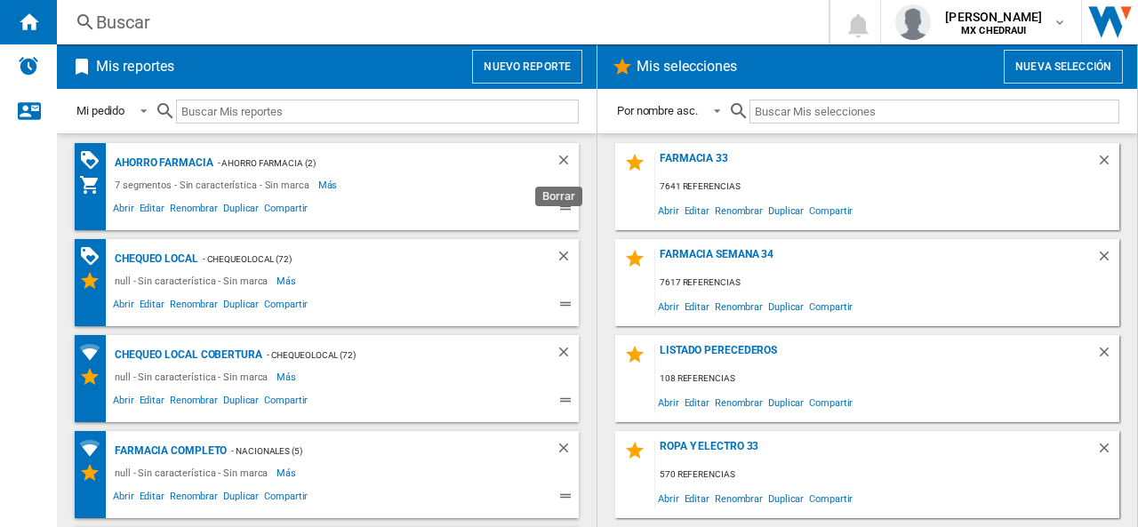
click at [557, 159] on ng-md-icon "Borrar" at bounding box center [565, 162] width 21 height 21
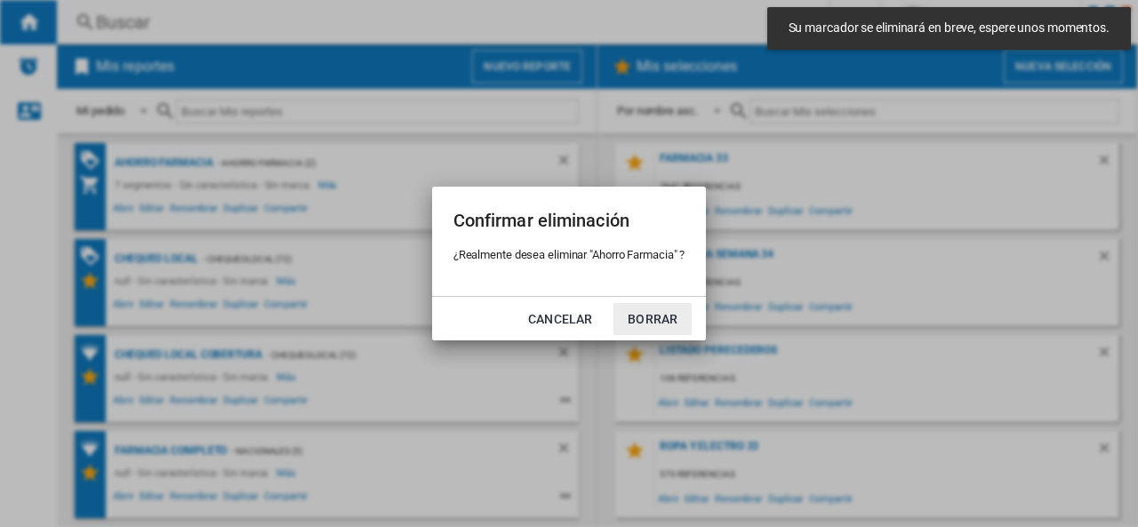
click button "Borrar" at bounding box center [652, 319] width 78 height 32
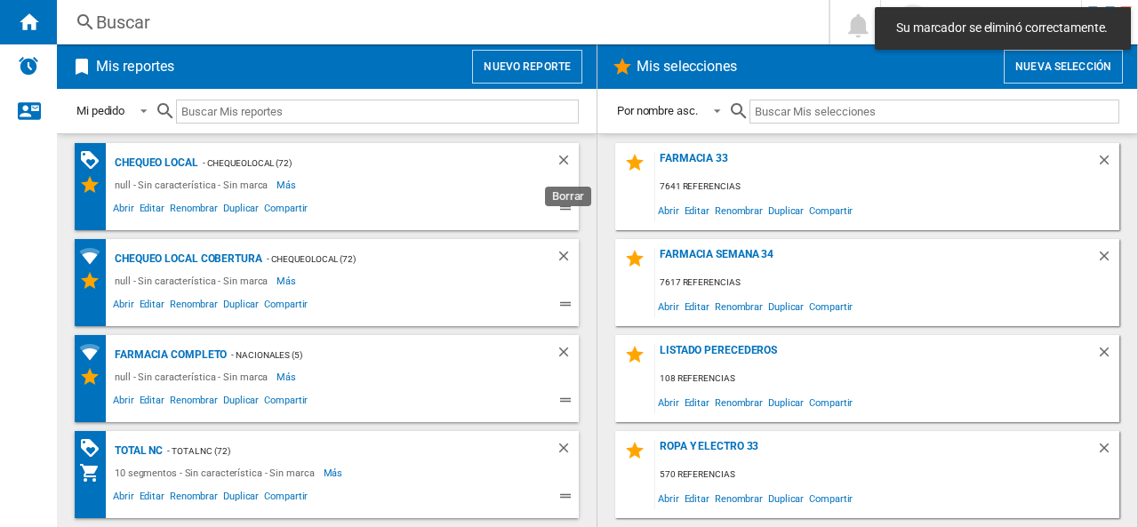
click at [557, 159] on ng-md-icon "Borrar" at bounding box center [565, 162] width 21 height 21
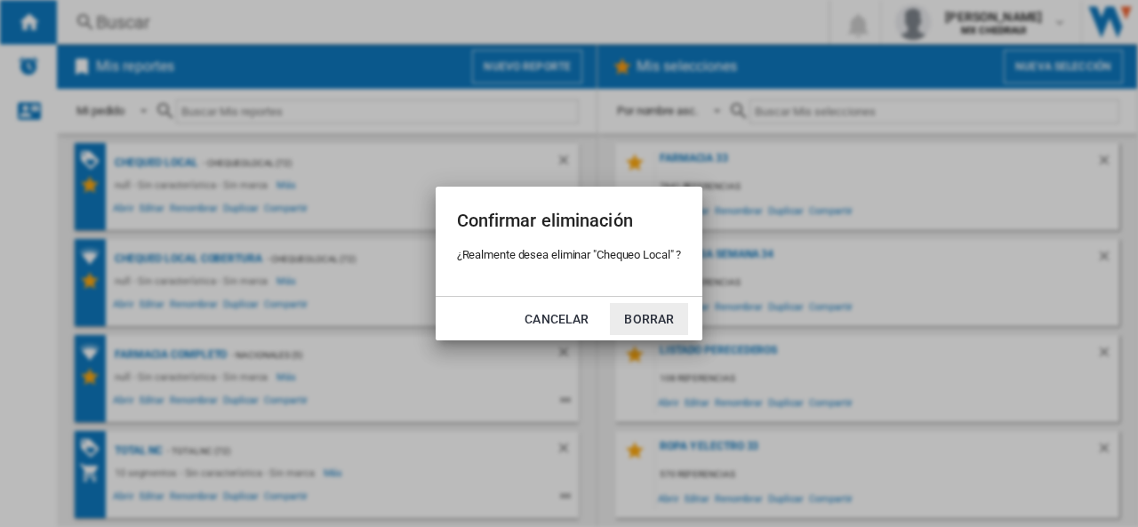
click button "Borrar" at bounding box center [649, 319] width 78 height 32
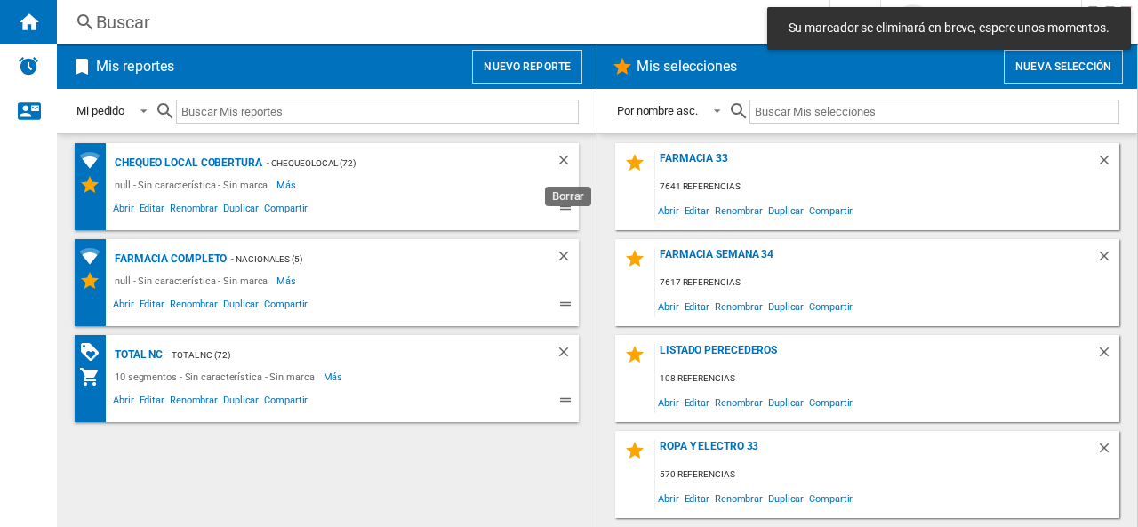
click at [557, 159] on ng-md-icon "Borrar" at bounding box center [565, 162] width 21 height 21
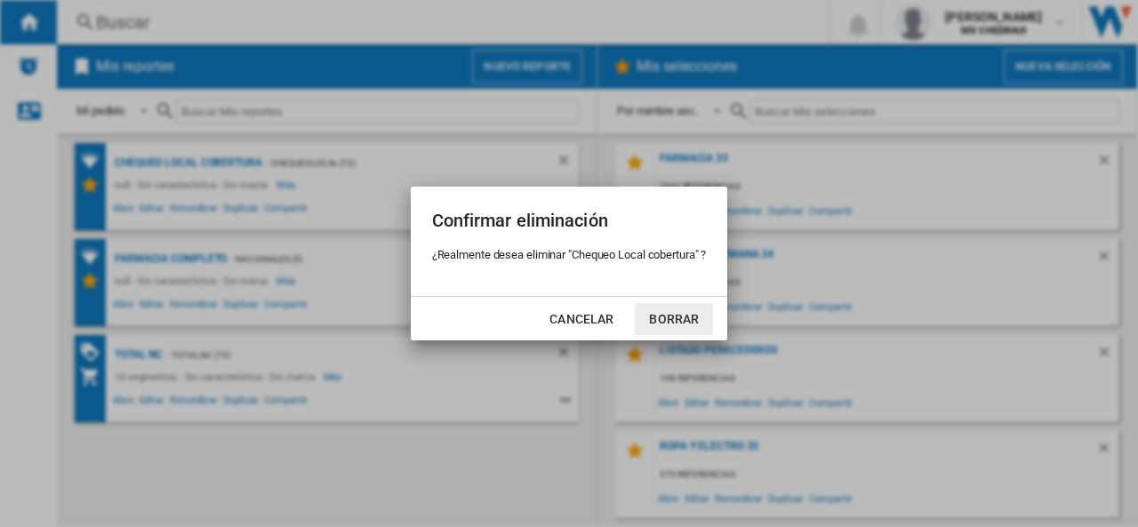
click button "Borrar" at bounding box center [674, 319] width 78 height 32
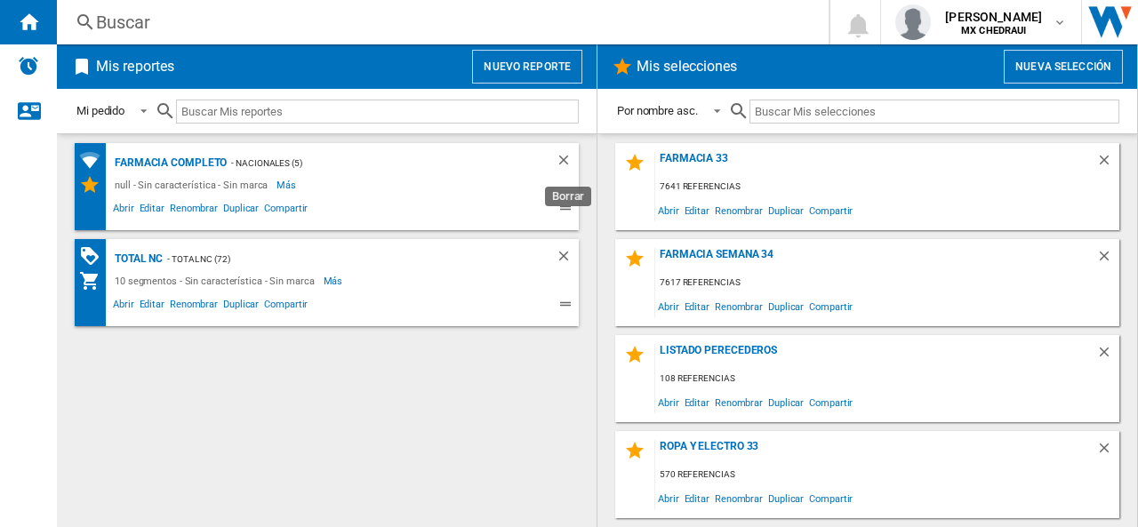
click at [557, 159] on ng-md-icon "Borrar" at bounding box center [565, 162] width 21 height 21
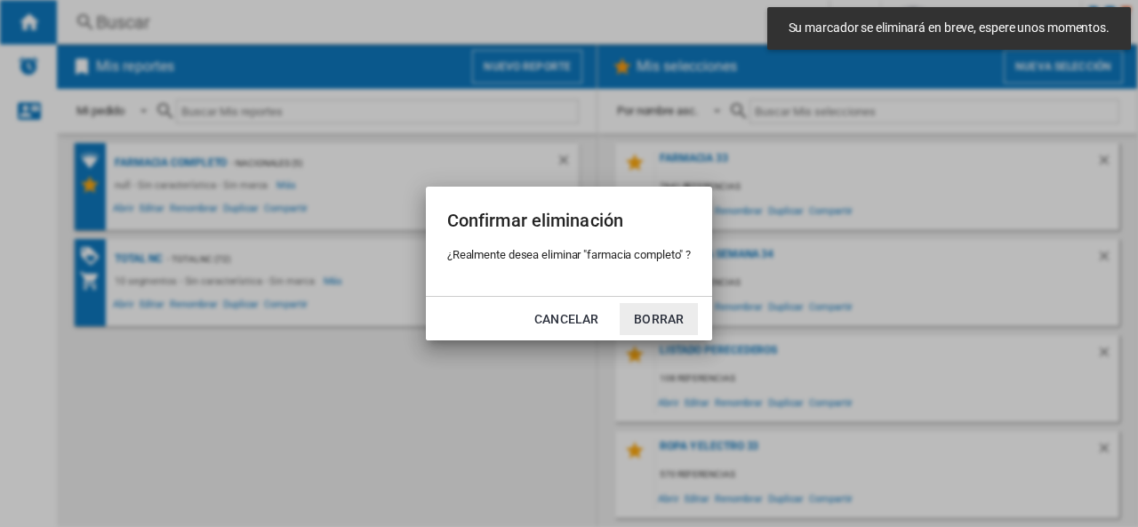
click button "Borrar" at bounding box center [658, 319] width 78 height 32
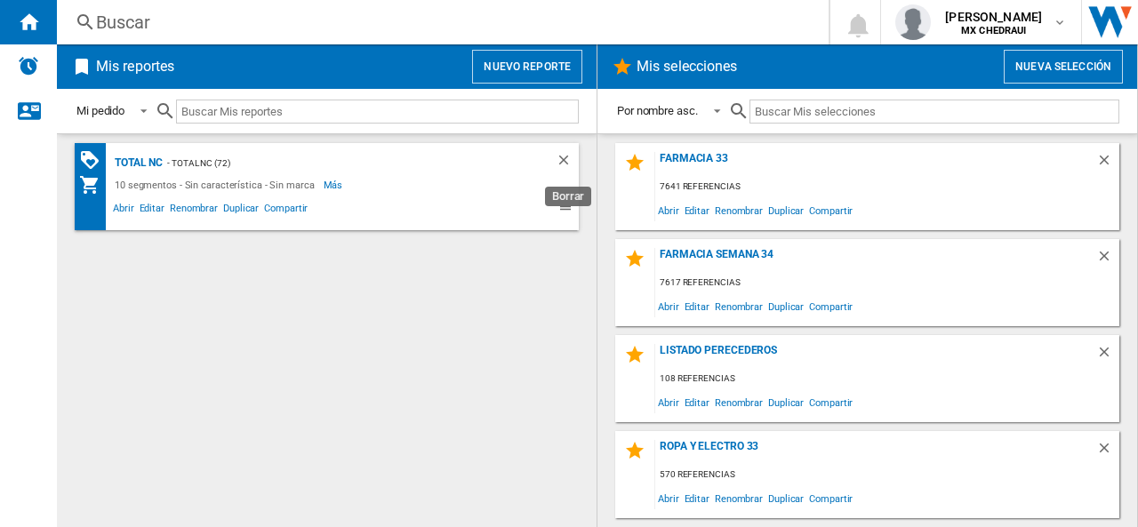
click at [557, 159] on ng-md-icon "Borrar" at bounding box center [565, 162] width 21 height 21
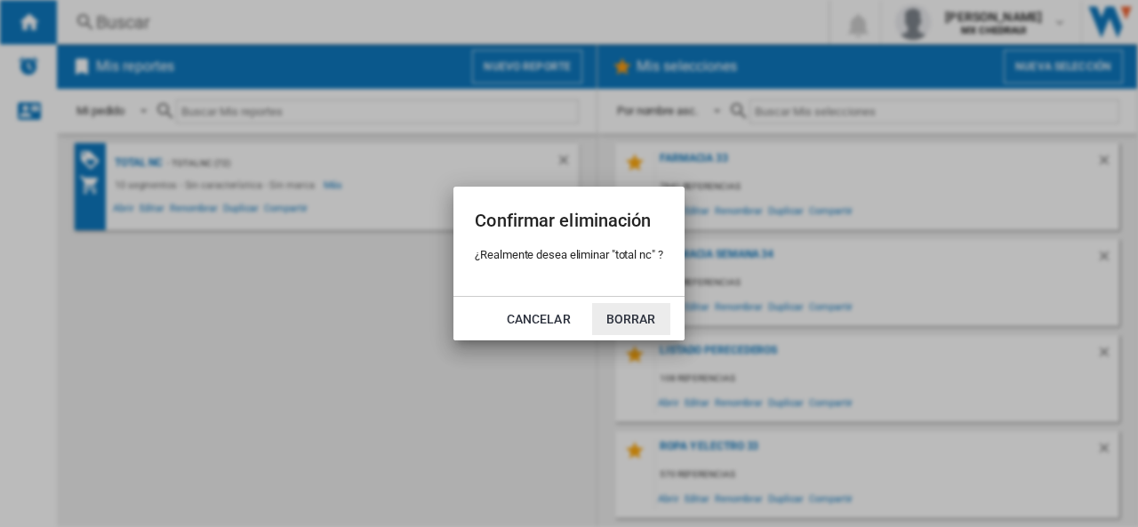
click button "Borrar" at bounding box center [631, 319] width 78 height 32
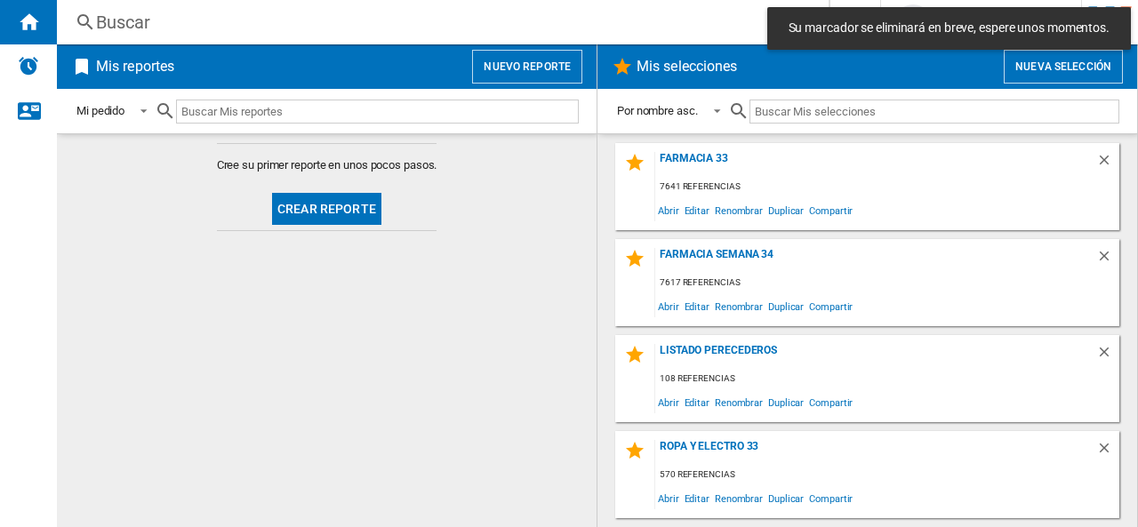
click at [531, 70] on button "Nuevo reporte" at bounding box center [527, 67] width 110 height 34
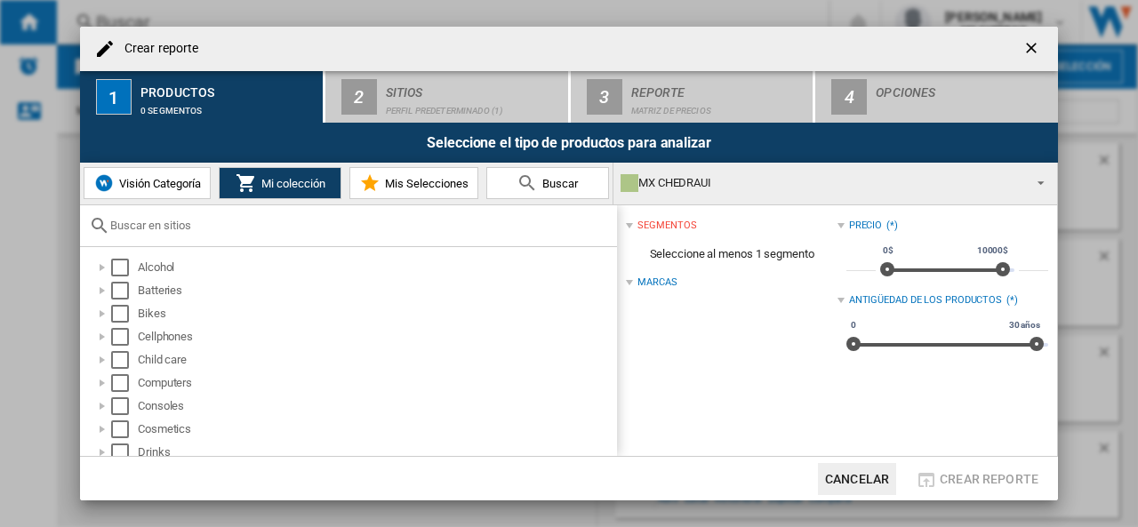
click at [672, 186] on div "MX CHEDRAUI" at bounding box center [820, 183] width 401 height 25
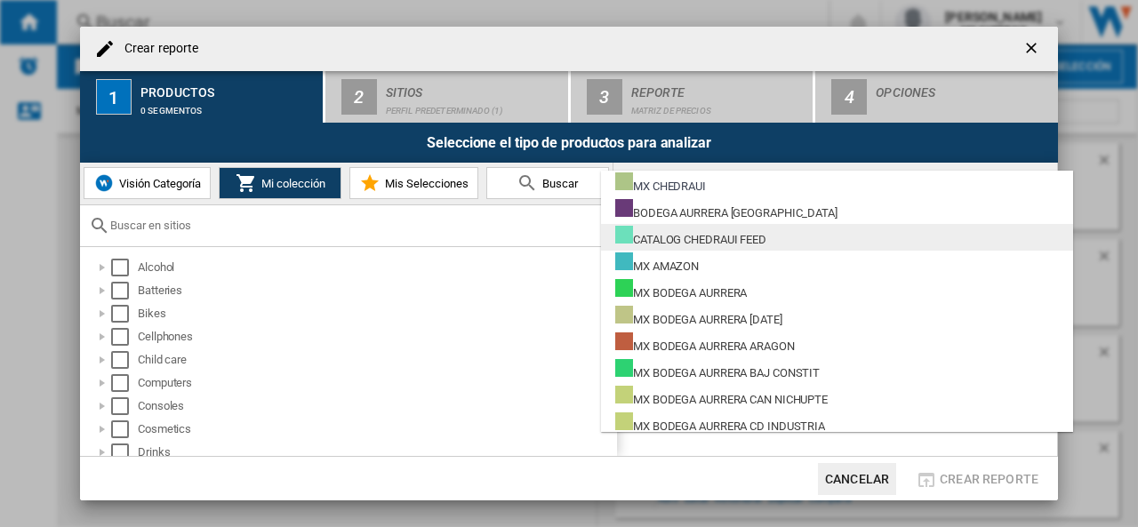
click at [711, 245] on div "CATALOG CHEDRAUI FEED" at bounding box center [690, 237] width 151 height 22
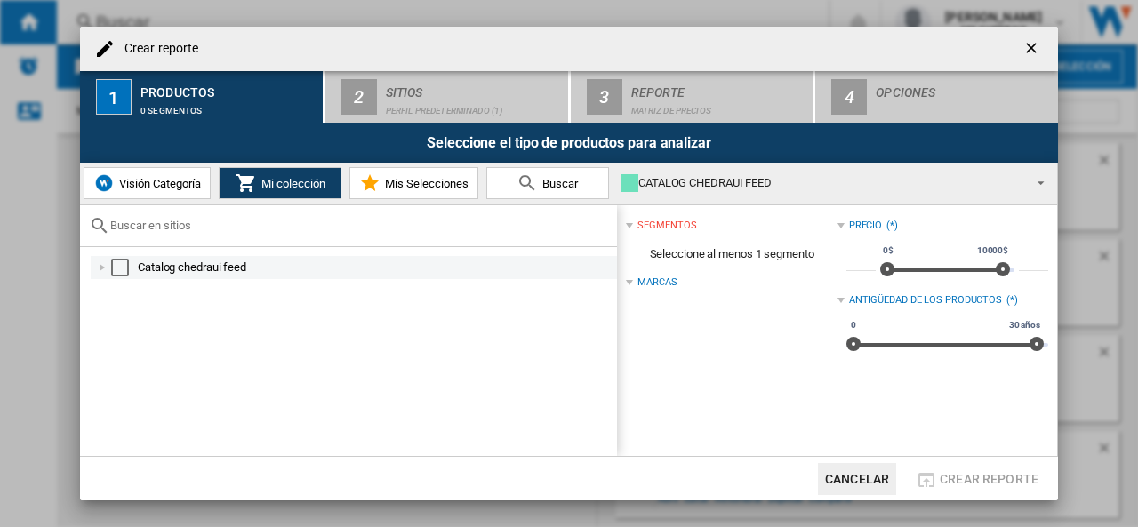
click at [122, 268] on div "Select" at bounding box center [120, 268] width 18 height 18
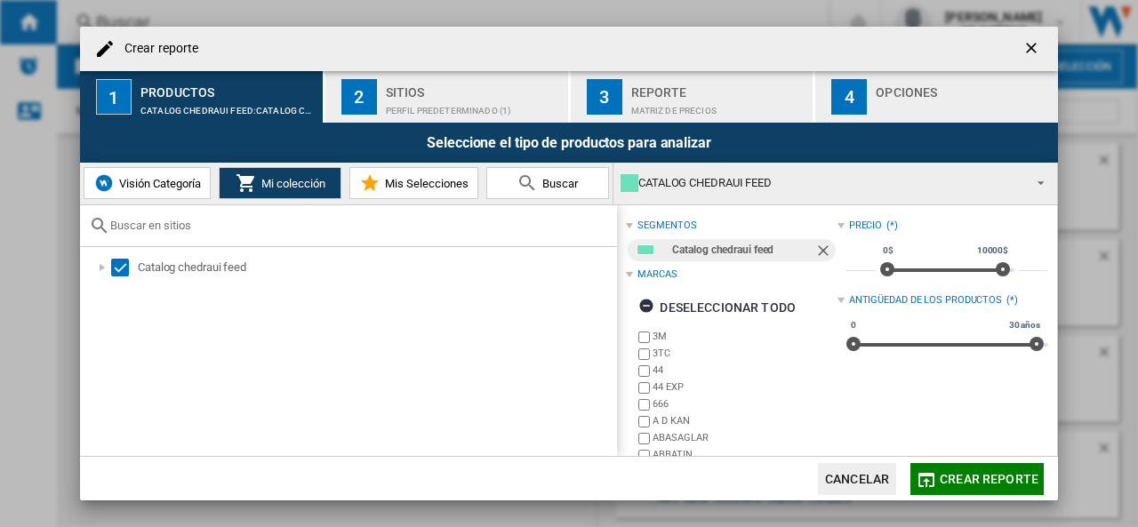
click at [423, 104] on div "Perfil predeterminado (1)" at bounding box center [473, 106] width 175 height 19
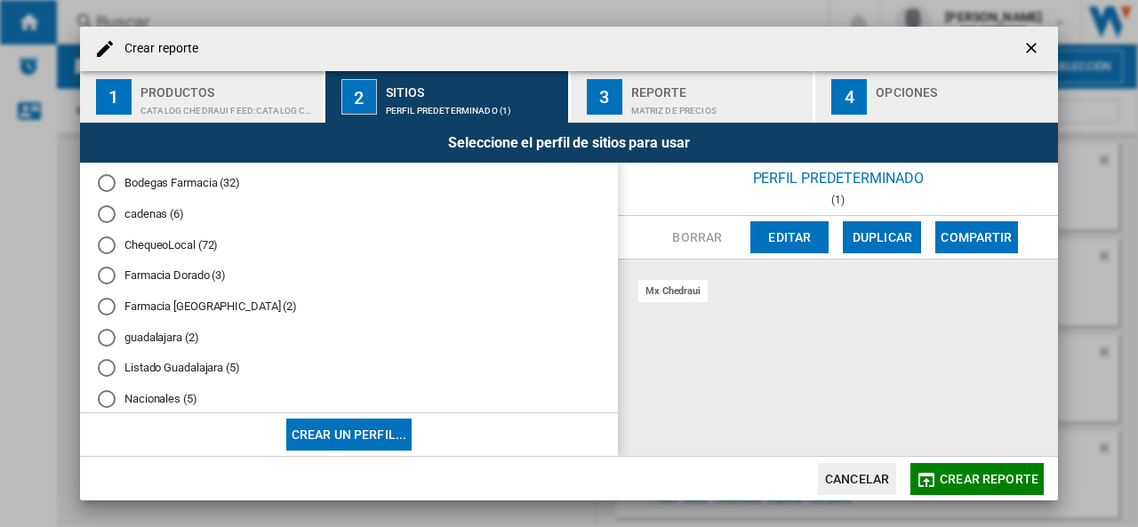
scroll to position [162, 0]
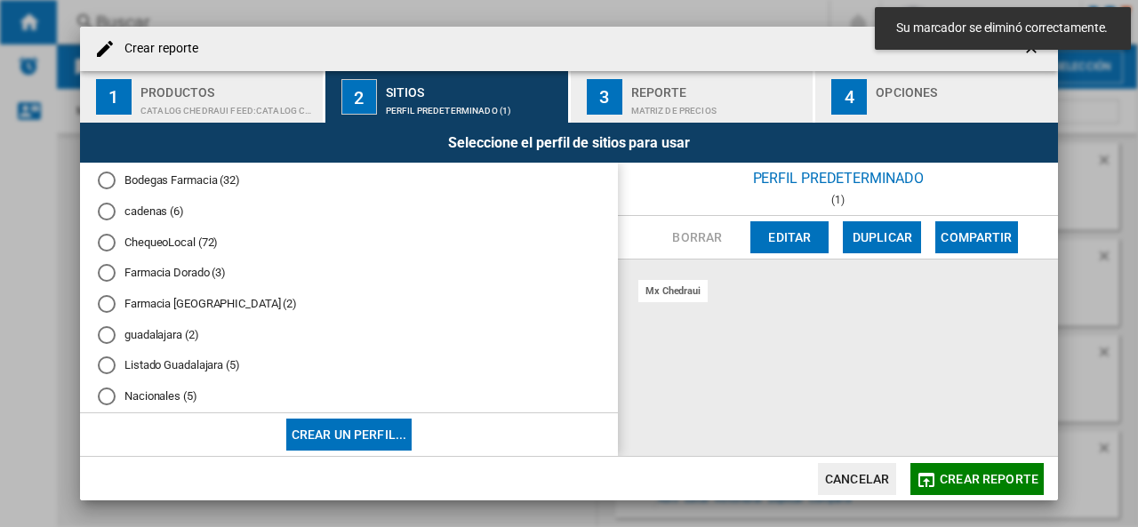
click at [107, 394] on div "Nacionales (5)" at bounding box center [107, 397] width 18 height 18
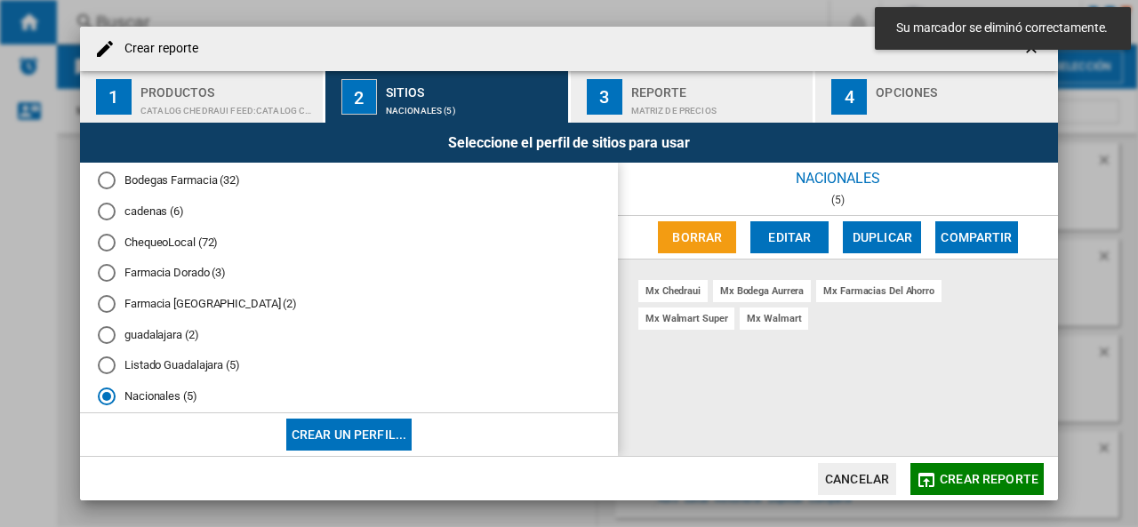
click at [707, 112] on div "Matriz de precios" at bounding box center [718, 106] width 175 height 19
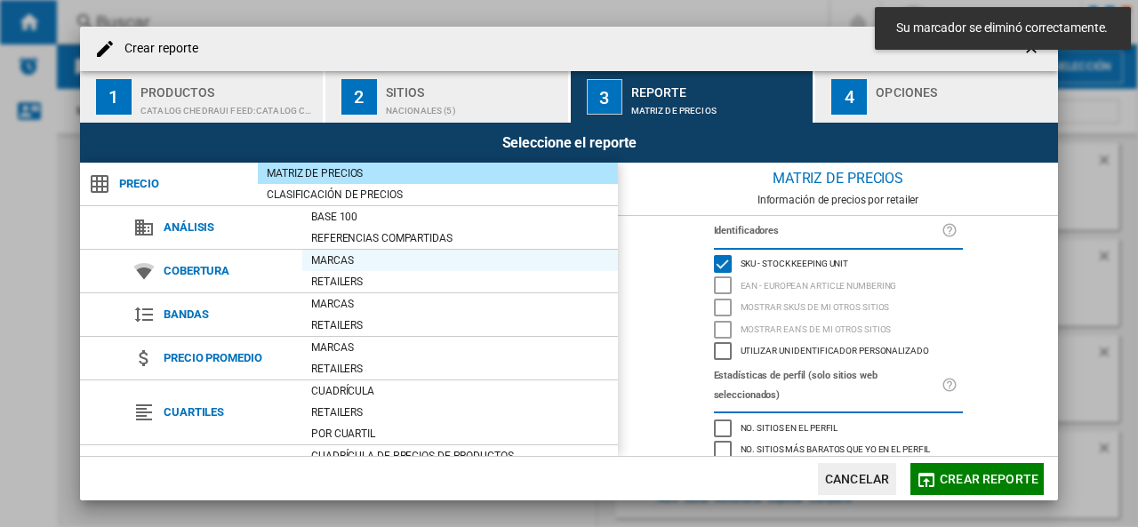
scroll to position [206, 0]
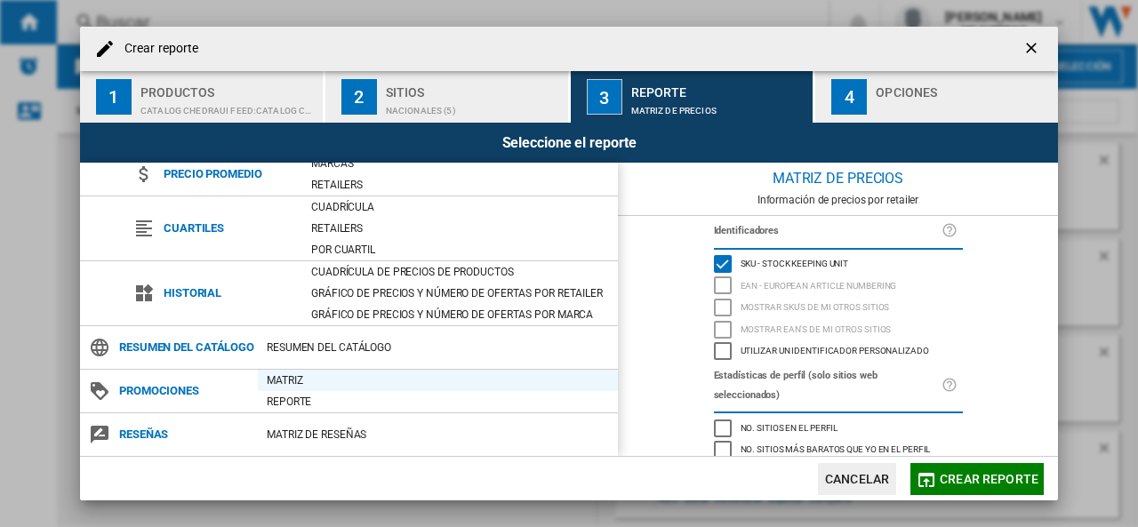
click at [286, 383] on div "Matriz" at bounding box center [438, 381] width 360 height 18
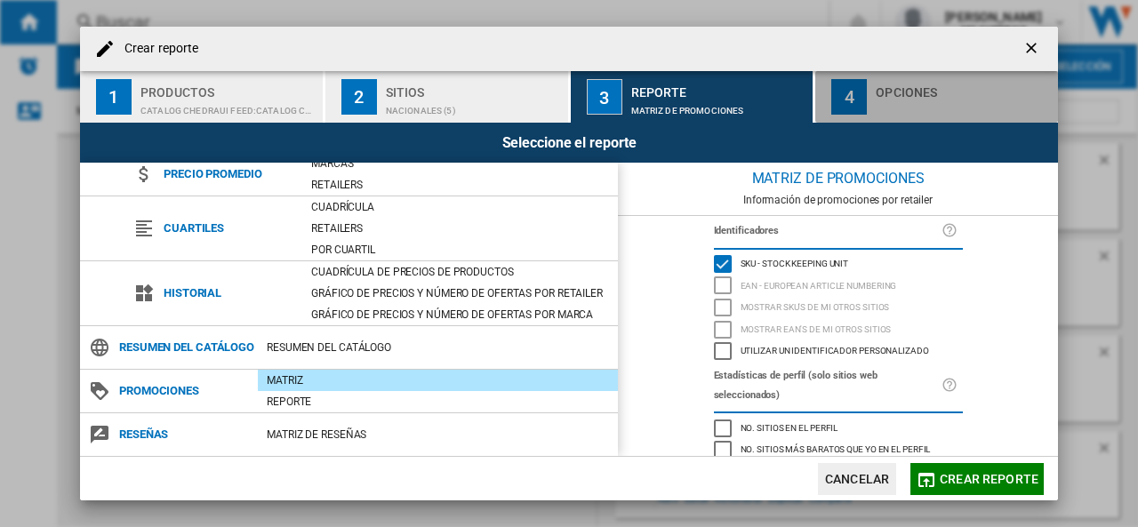
click at [857, 96] on div "4" at bounding box center [849, 97] width 36 height 36
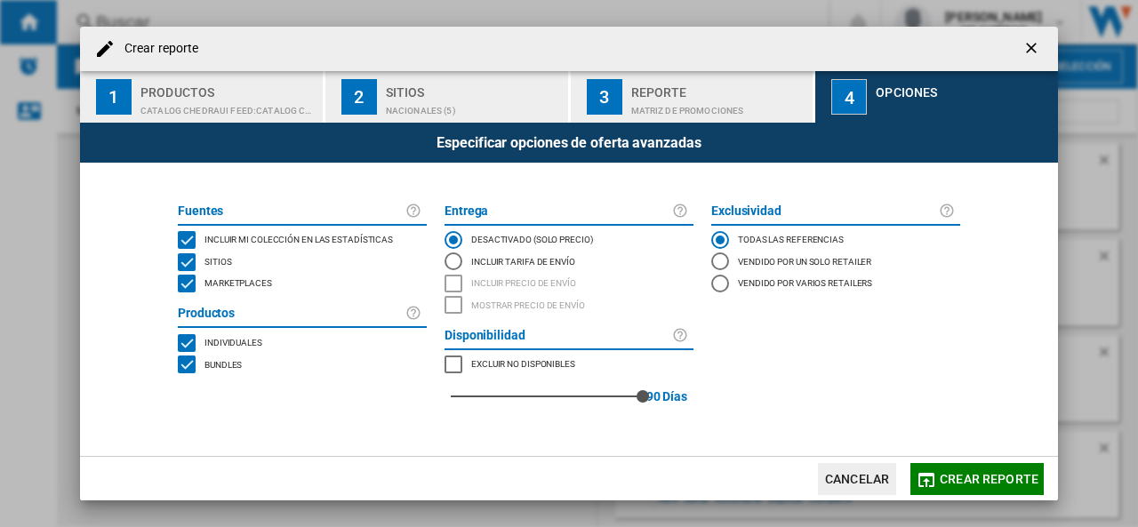
click at [978, 481] on span "Crear reporte" at bounding box center [988, 479] width 99 height 14
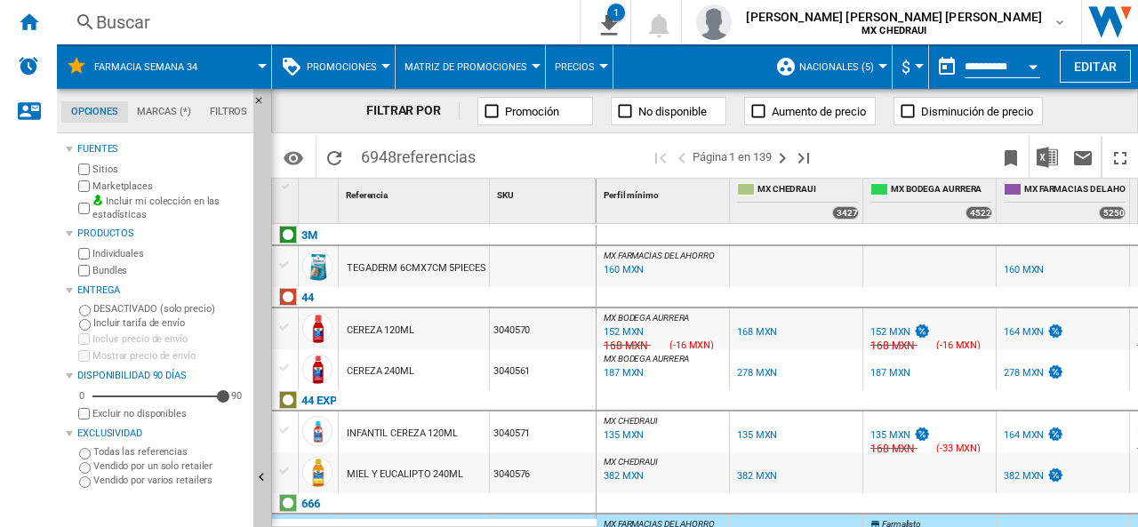
scroll to position [6, 0]
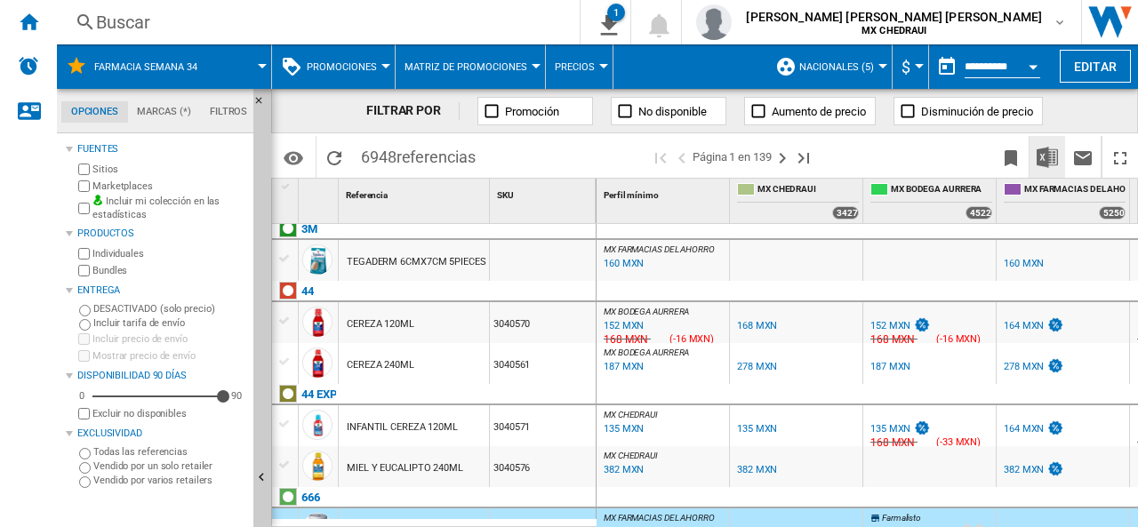
click at [1043, 167] on img "Descargar en Excel" at bounding box center [1046, 157] width 21 height 21
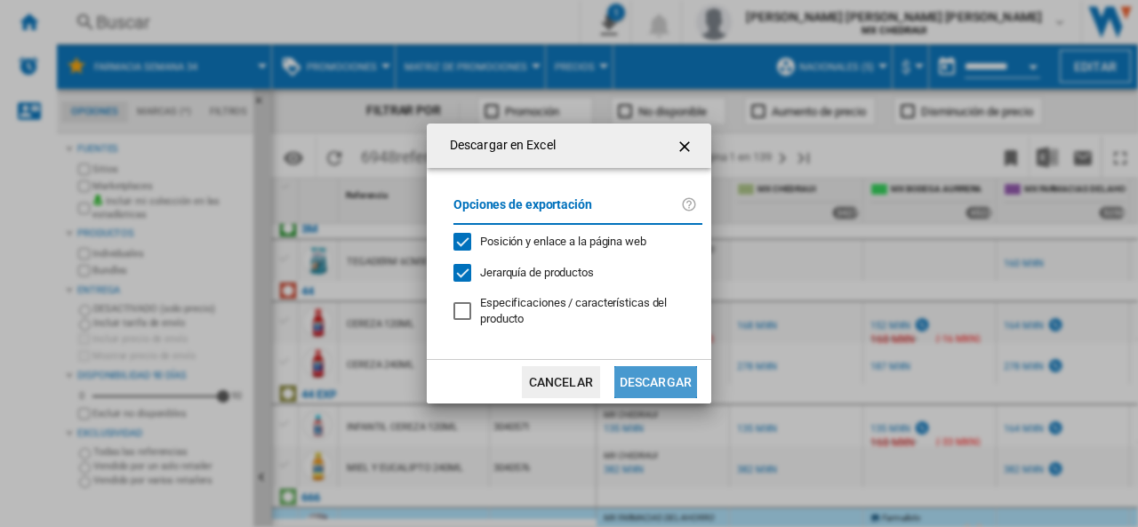
click at [621, 384] on button "Descargar" at bounding box center [655, 382] width 83 height 32
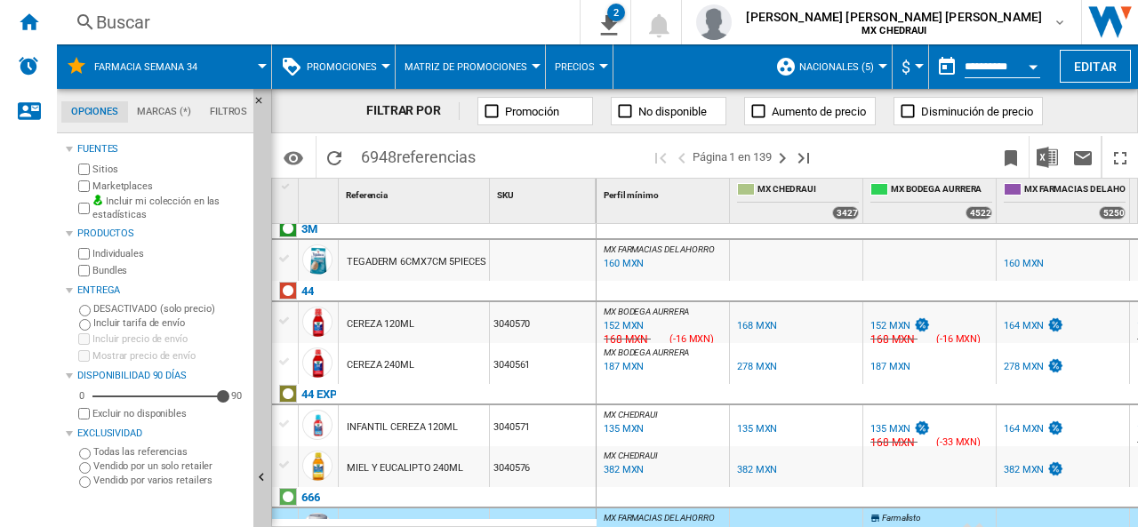
click at [827, 56] on button "Nacionales (5)" at bounding box center [841, 66] width 84 height 44
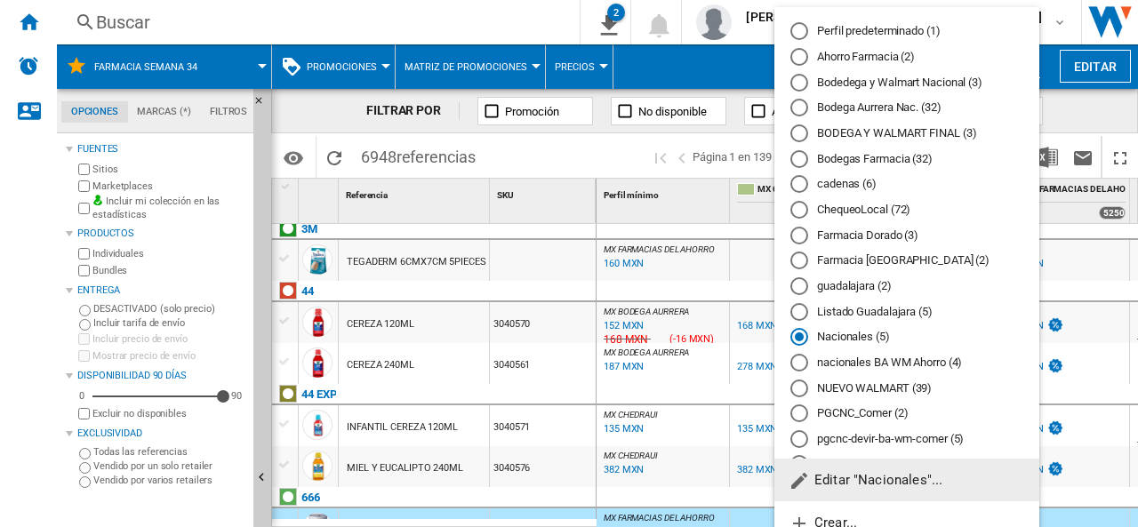
click at [868, 111] on md-radio-button "Bodega Aurrera Nac. (32)" at bounding box center [906, 108] width 233 height 17
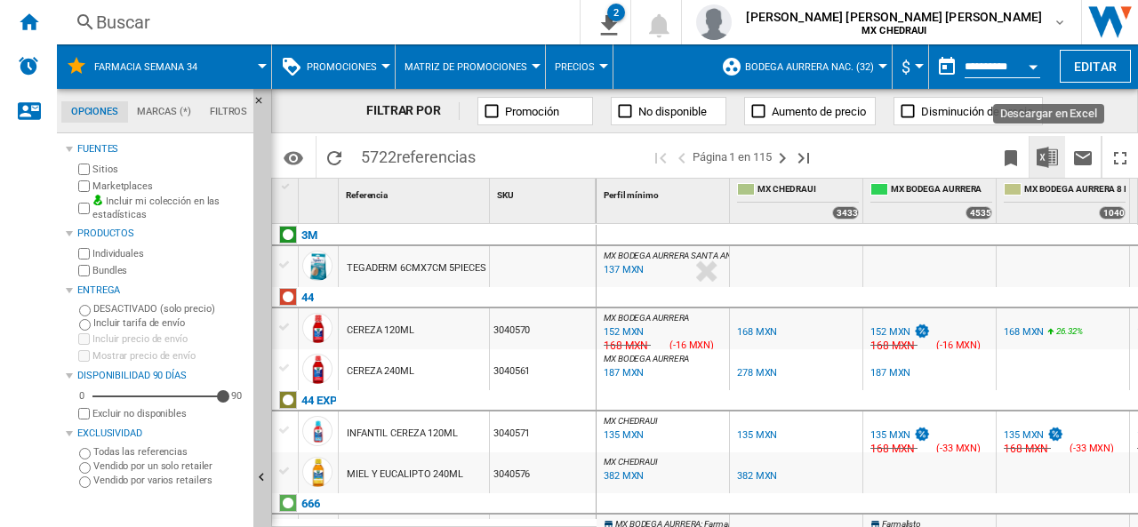
click at [1050, 143] on button "Descargar en Excel" at bounding box center [1047, 157] width 36 height 42
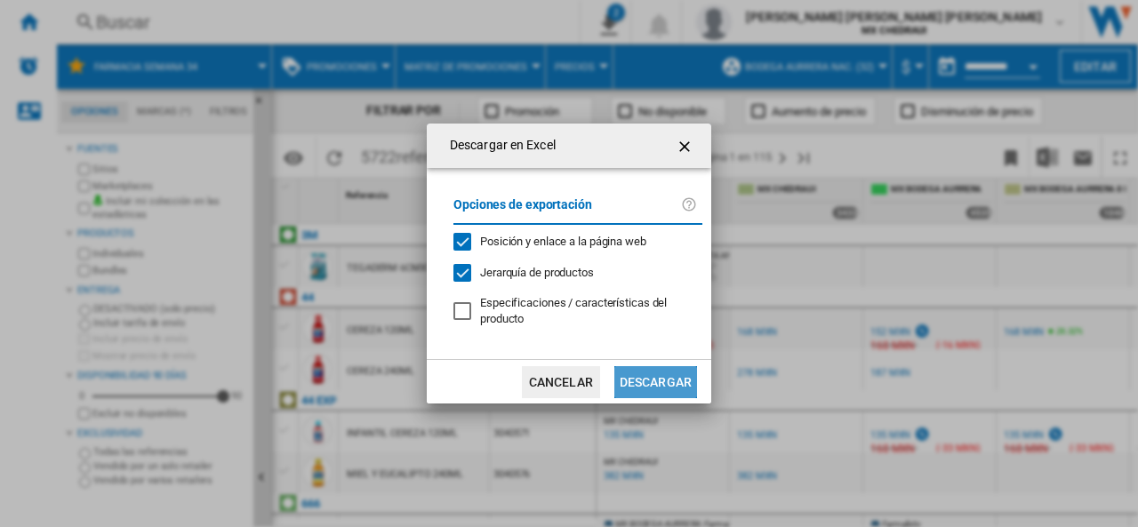
click at [659, 367] on button "Descargar" at bounding box center [655, 382] width 83 height 32
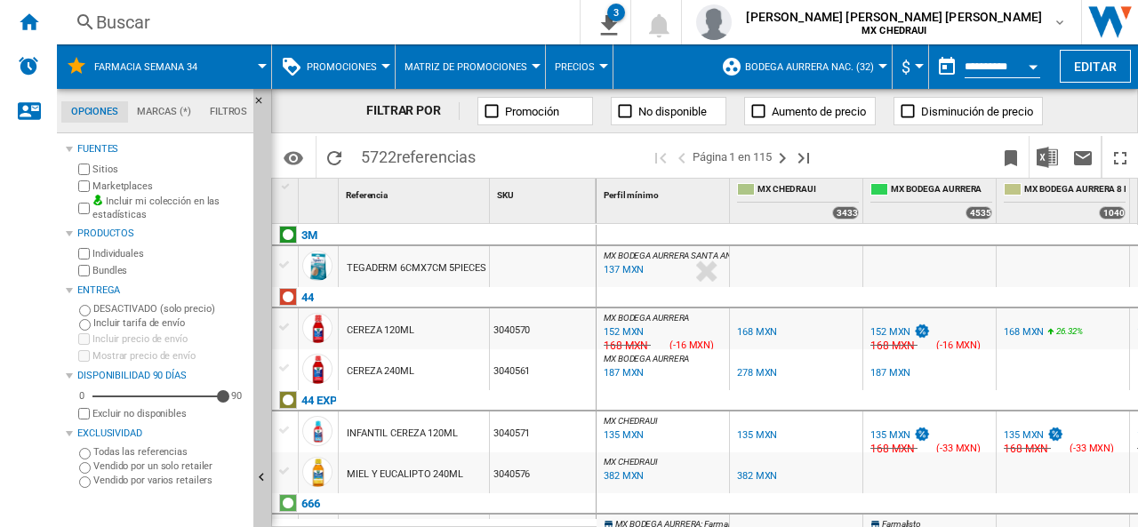
click at [841, 65] on span "Bodega Aurrera Nac. (32)" at bounding box center [809, 67] width 129 height 12
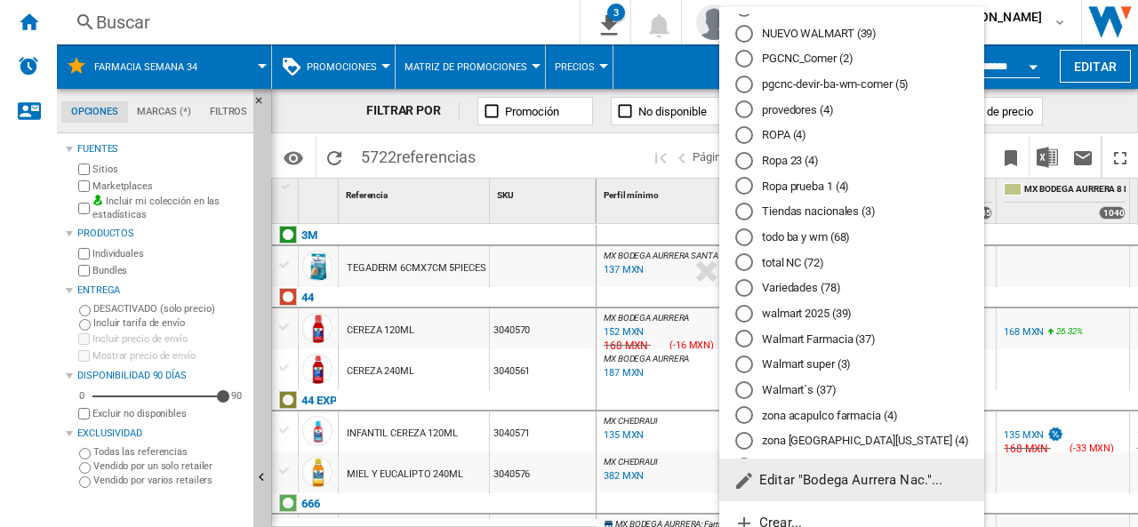
scroll to position [396, 0]
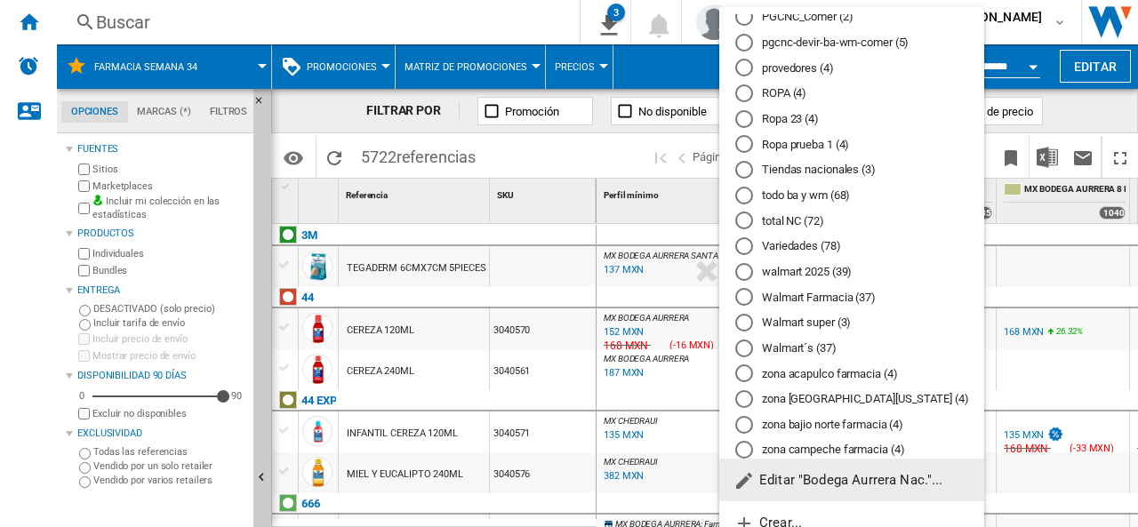
click at [792, 300] on md-radio-button "Walmart Farmacia (37)" at bounding box center [851, 297] width 233 height 17
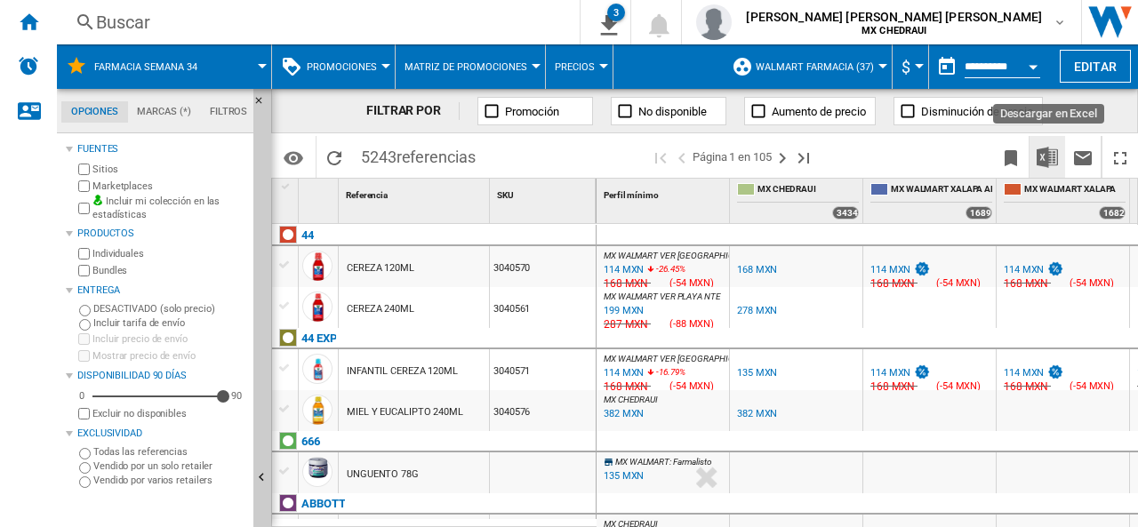
click at [1046, 161] on img "Descargar en Excel" at bounding box center [1046, 157] width 21 height 21
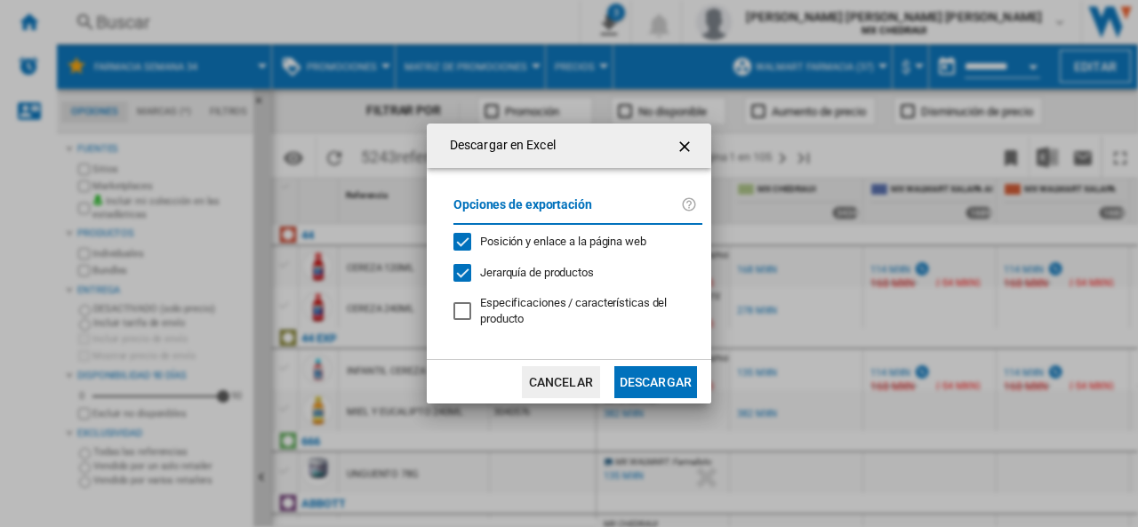
click at [644, 378] on button "Descargar" at bounding box center [655, 382] width 83 height 32
